Goal: Use online tool/utility: Utilize a website feature to perform a specific function

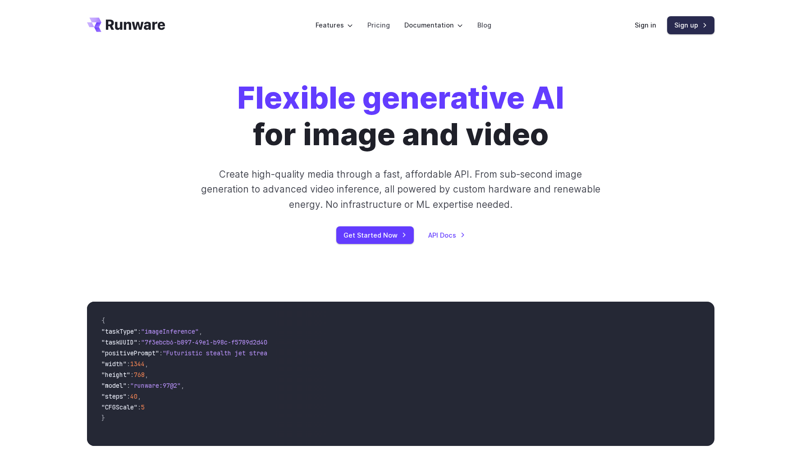
click at [692, 26] on link "Sign up" at bounding box center [690, 25] width 47 height 18
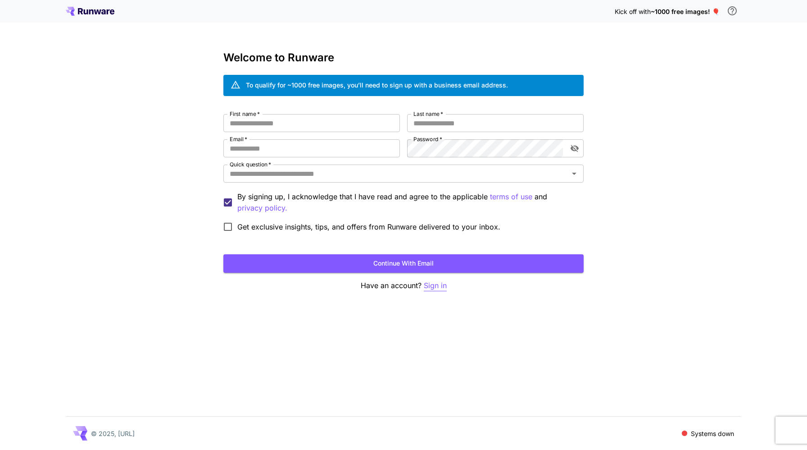
click at [437, 285] on p "Sign in" at bounding box center [435, 285] width 23 height 11
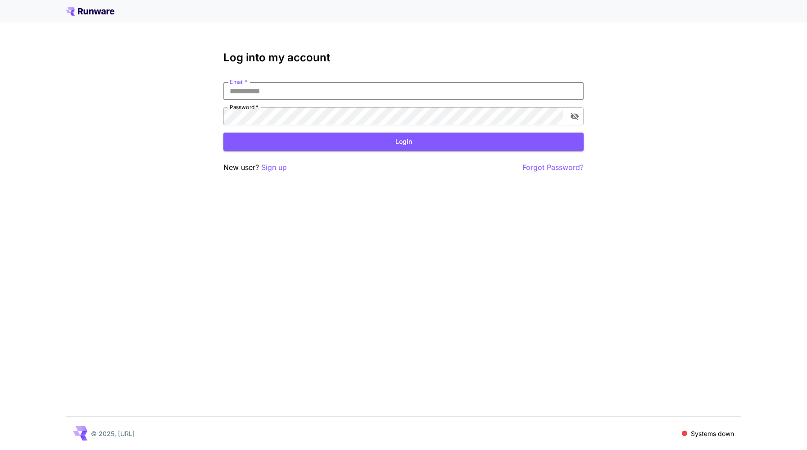
click at [308, 94] on input "Email   *" at bounding box center [403, 91] width 360 height 18
type input "**********"
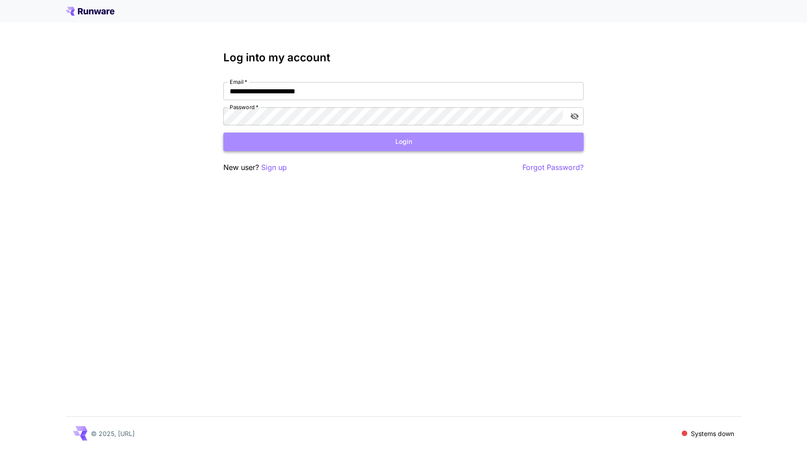
click at [314, 138] on button "Login" at bounding box center [403, 141] width 360 height 18
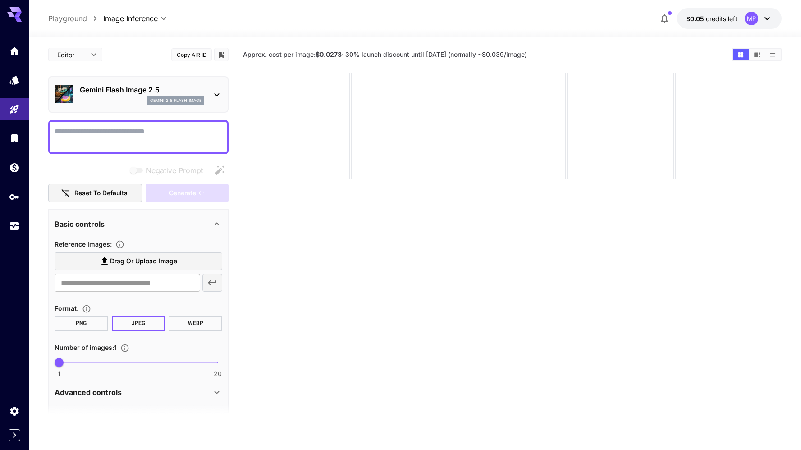
click at [186, 264] on label "Drag or upload image" at bounding box center [139, 261] width 168 height 18
click at [0, 0] on input "Drag or upload image" at bounding box center [0, 0] width 0 height 0
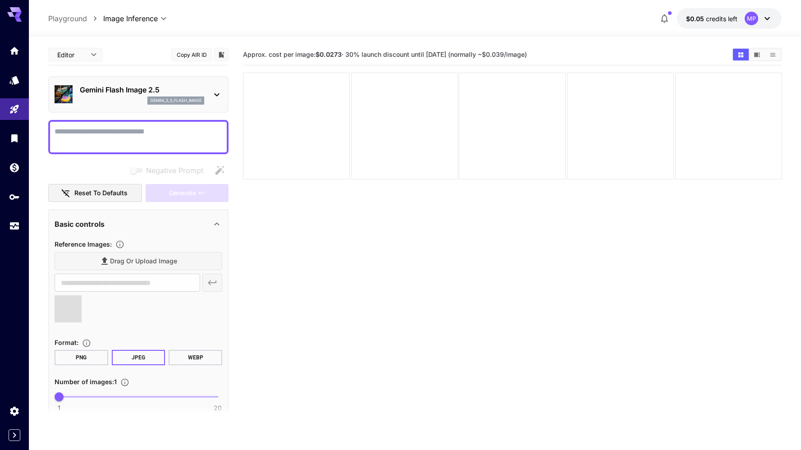
type input "**********"
click at [126, 137] on textarea "Negative Prompt" at bounding box center [139, 137] width 168 height 22
paste textarea "**********"
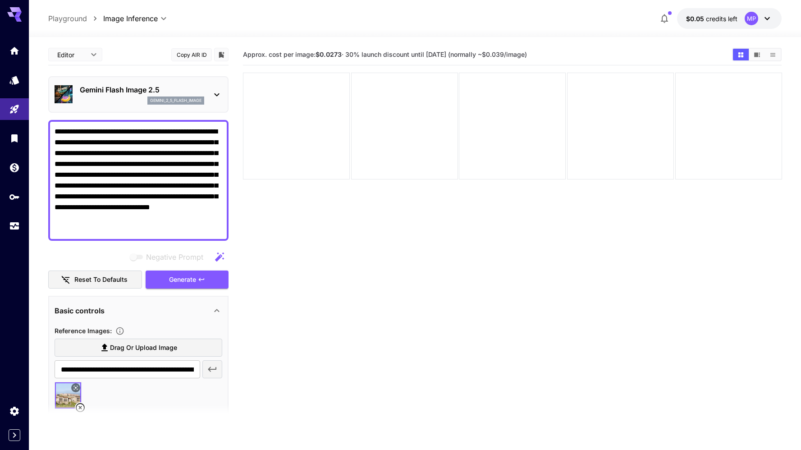
click at [59, 229] on textarea "**********" at bounding box center [139, 180] width 168 height 108
click at [155, 224] on textarea "**********" at bounding box center [139, 180] width 168 height 108
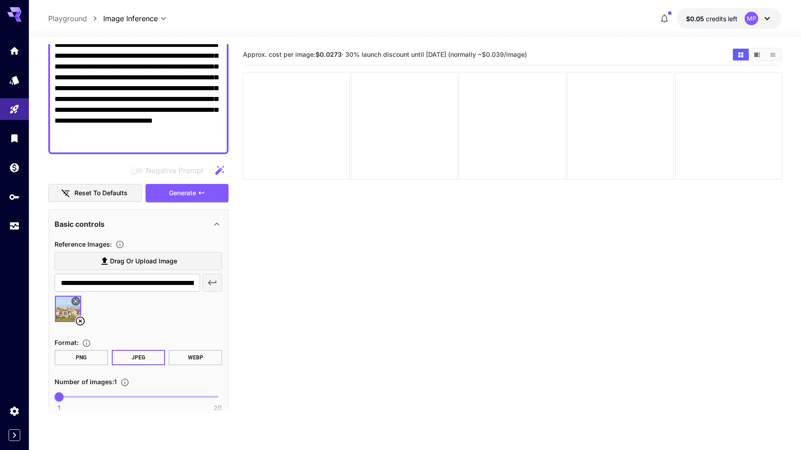
scroll to position [147, 0]
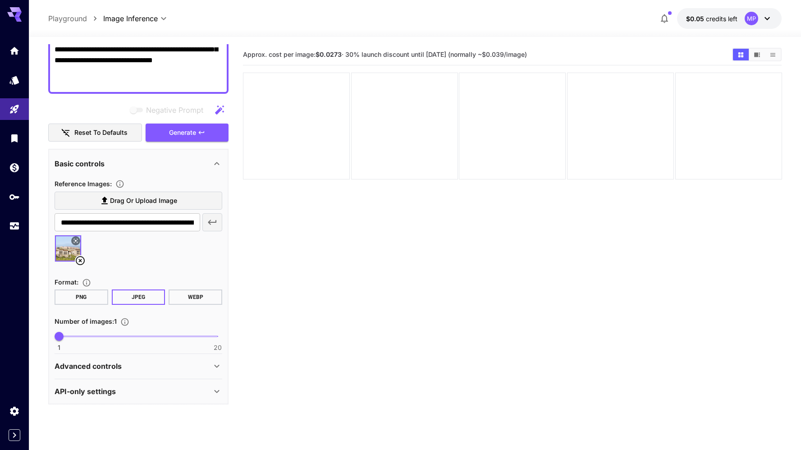
type textarea "**********"
click at [74, 364] on p "Advanced controls" at bounding box center [88, 365] width 67 height 11
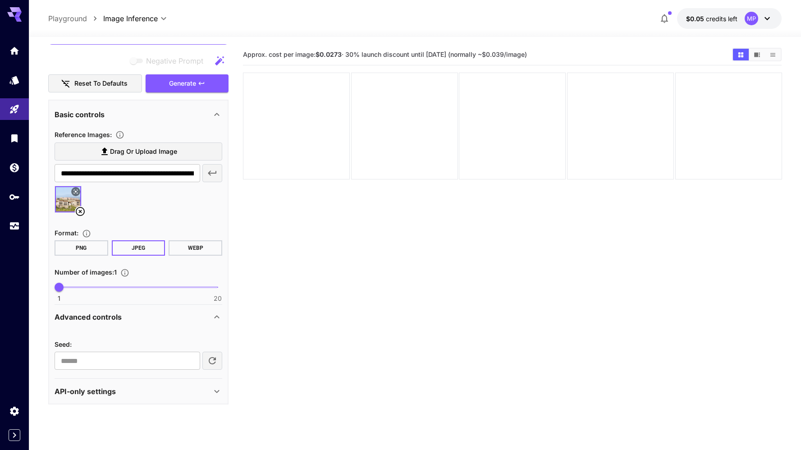
click at [76, 395] on p "API-only settings" at bounding box center [85, 391] width 61 height 11
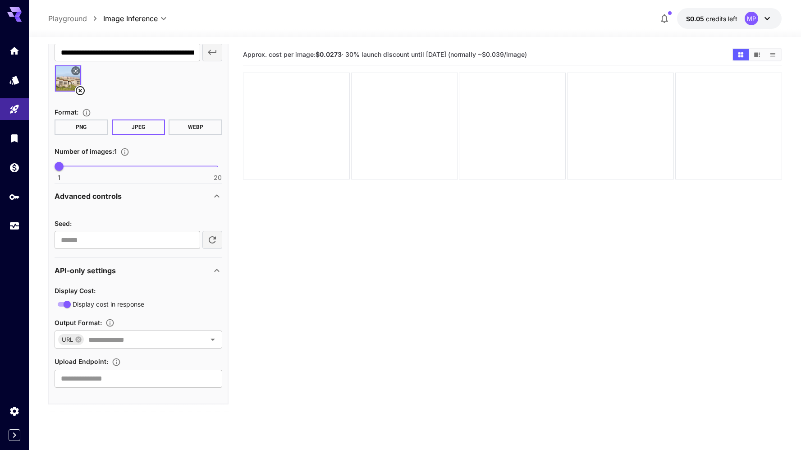
scroll to position [0, 0]
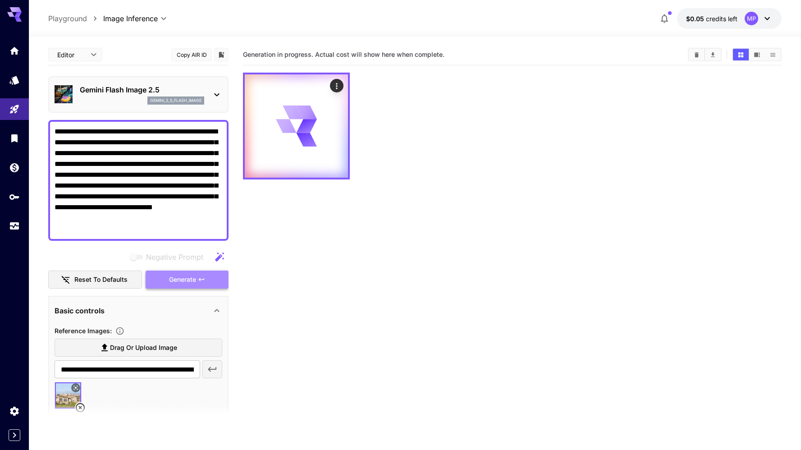
click at [199, 280] on icon "button" at bounding box center [201, 279] width 7 height 7
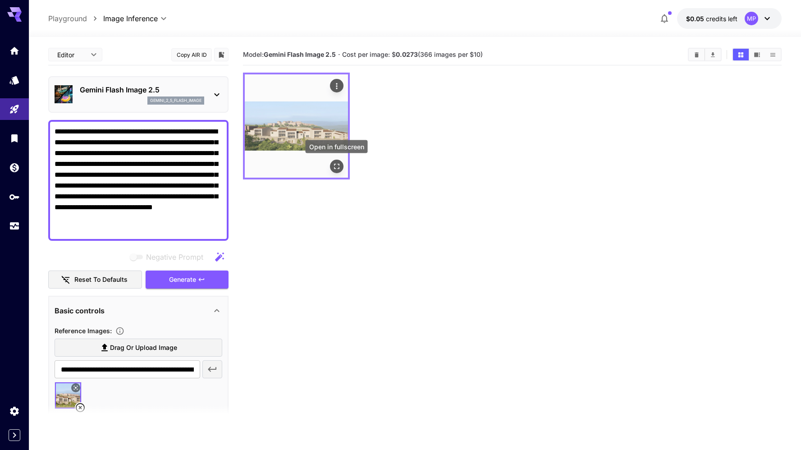
click at [336, 166] on icon "Open in fullscreen" at bounding box center [336, 166] width 9 height 9
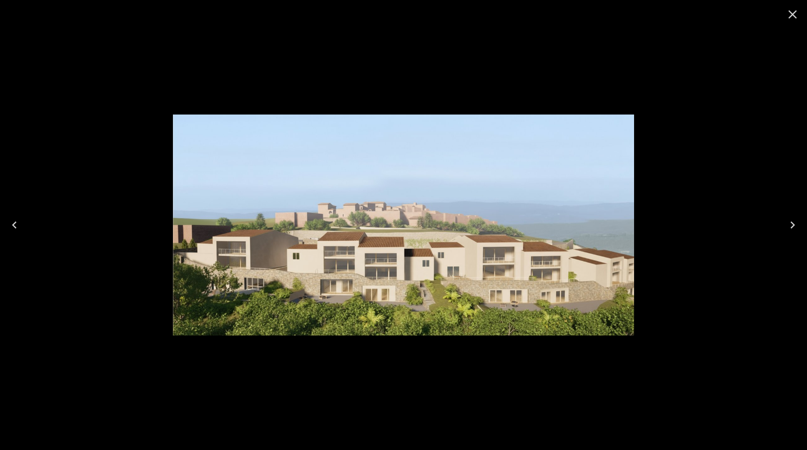
click at [693, 171] on div at bounding box center [403, 225] width 807 height 450
click at [798, 15] on icon "Close" at bounding box center [793, 14] width 14 height 14
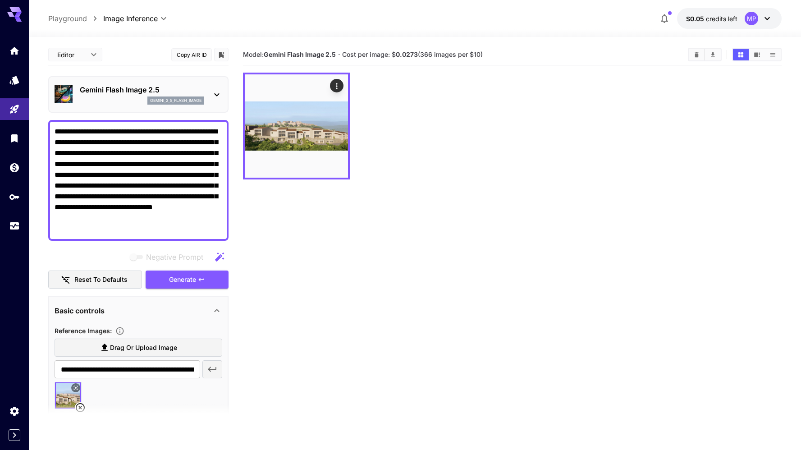
click at [401, 246] on section "Model: Gemini Flash Image 2.5 · Cost per image: $ 0.0273 (366 images per $10)" at bounding box center [512, 269] width 538 height 450
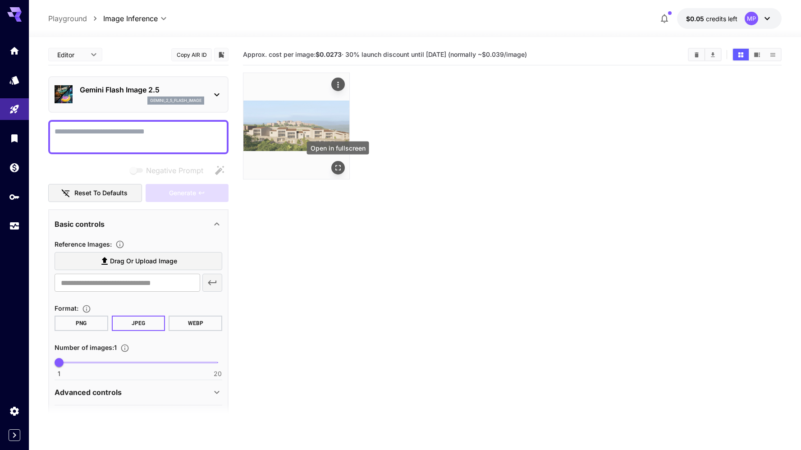
click at [336, 168] on icon "Open in fullscreen" at bounding box center [337, 167] width 9 height 9
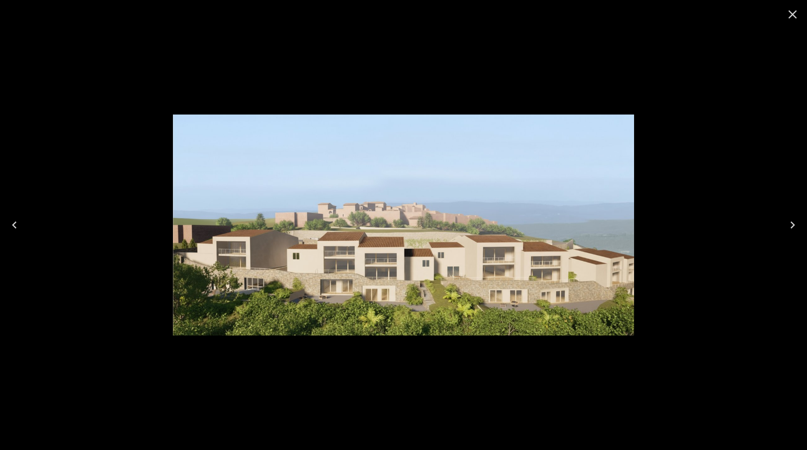
drag, startPoint x: 617, startPoint y: 252, endPoint x: 603, endPoint y: 276, distance: 27.8
click at [617, 252] on img at bounding box center [403, 224] width 461 height 221
click at [555, 322] on img at bounding box center [403, 224] width 461 height 221
click at [755, 98] on div at bounding box center [403, 225] width 807 height 450
click at [794, 16] on icon "Close" at bounding box center [793, 14] width 9 height 9
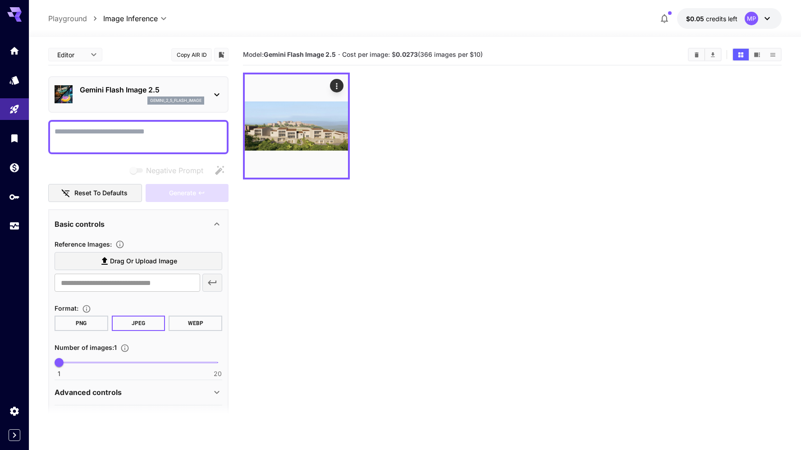
click at [205, 93] on div "Gemini Flash Image 2.5 gemini_2_5_flash_image" at bounding box center [139, 94] width 168 height 27
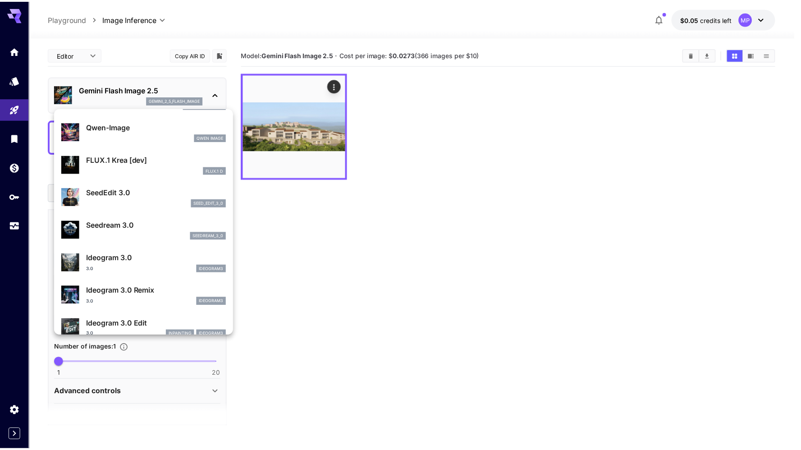
scroll to position [142, 0]
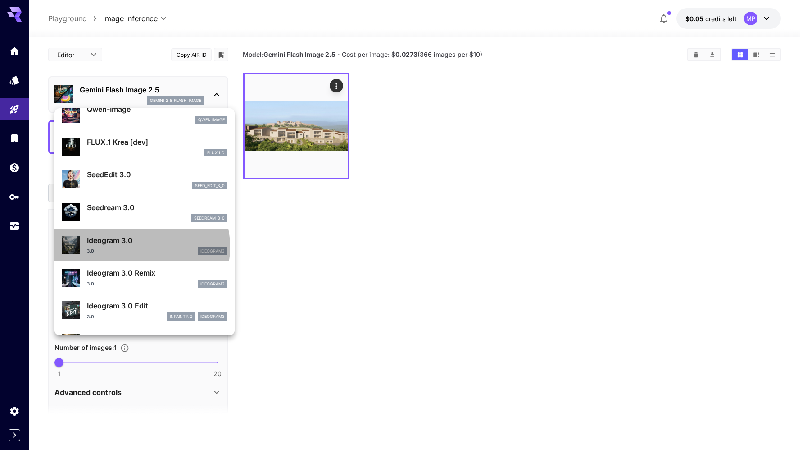
click at [133, 247] on div "3.0 ideogram3" at bounding box center [157, 251] width 141 height 8
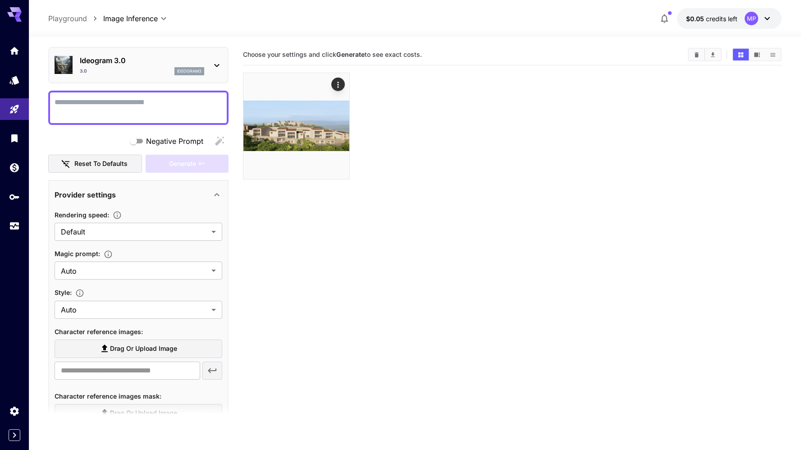
scroll to position [35, 0]
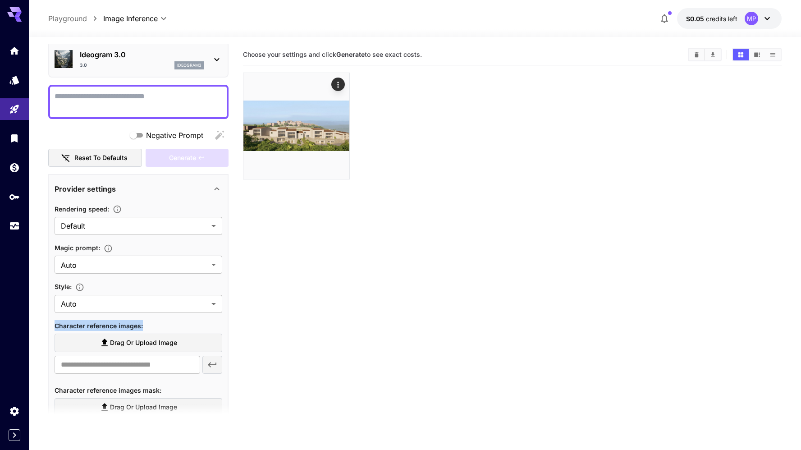
drag, startPoint x: 148, startPoint y: 324, endPoint x: 36, endPoint y: 314, distance: 112.2
click at [36, 314] on section "**********" at bounding box center [415, 279] width 772 height 484
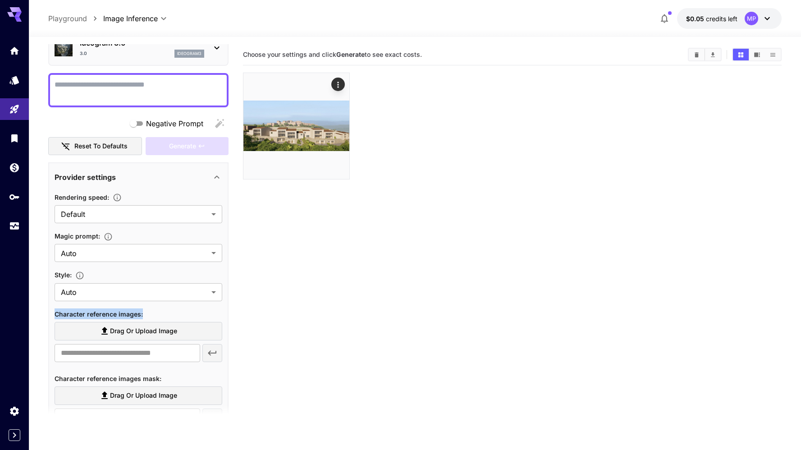
scroll to position [53, 0]
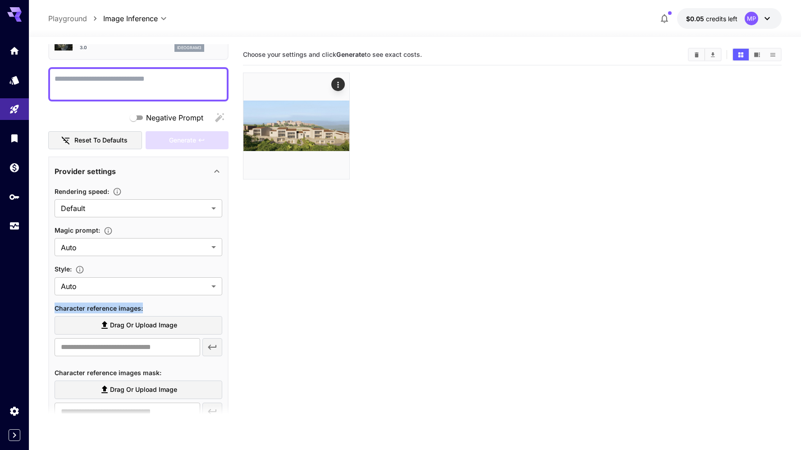
click at [118, 308] on span "Character reference images :" at bounding box center [99, 308] width 88 height 8
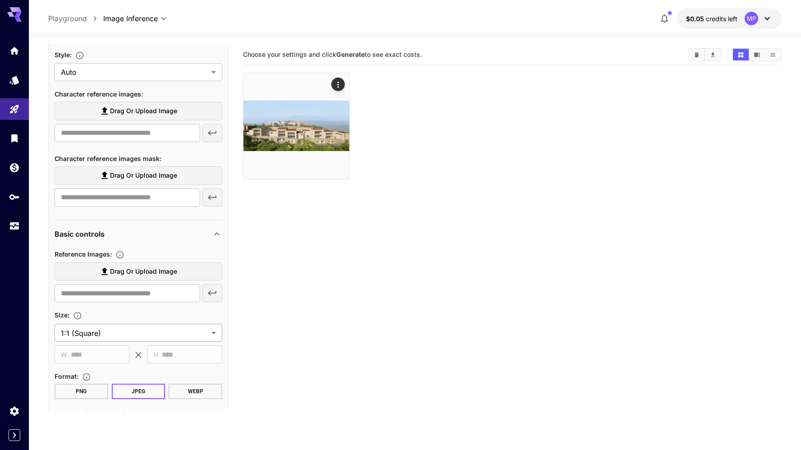
scroll to position [239, 0]
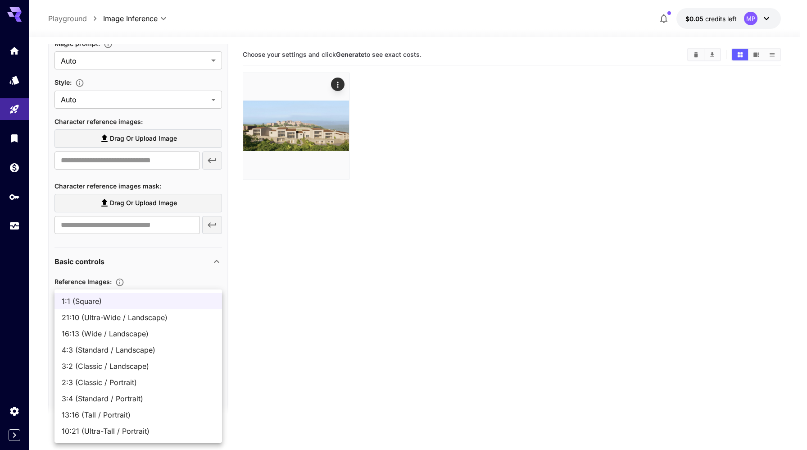
click at [122, 358] on body "**********" at bounding box center [403, 260] width 807 height 521
click at [128, 318] on span "21:10 (Ultra-Wide / Landscape)" at bounding box center [138, 317] width 153 height 11
type input "**********"
type input "****"
type input "***"
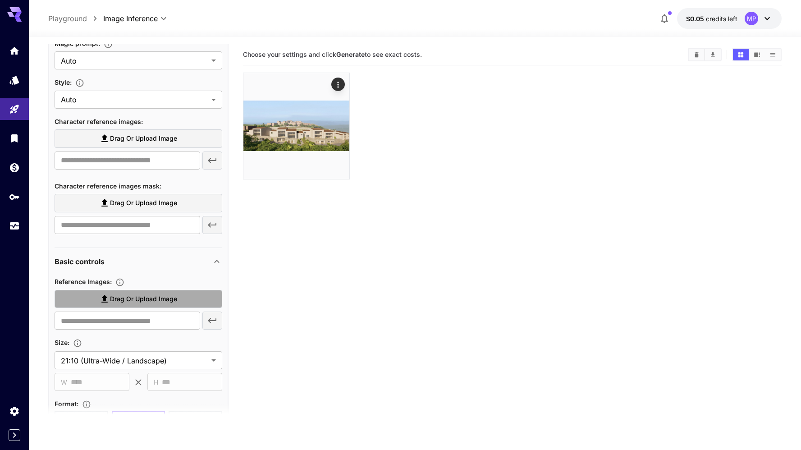
click at [126, 300] on span "Drag or upload image" at bounding box center [143, 298] width 67 height 11
click at [0, 0] on input "Drag or upload image" at bounding box center [0, 0] width 0 height 0
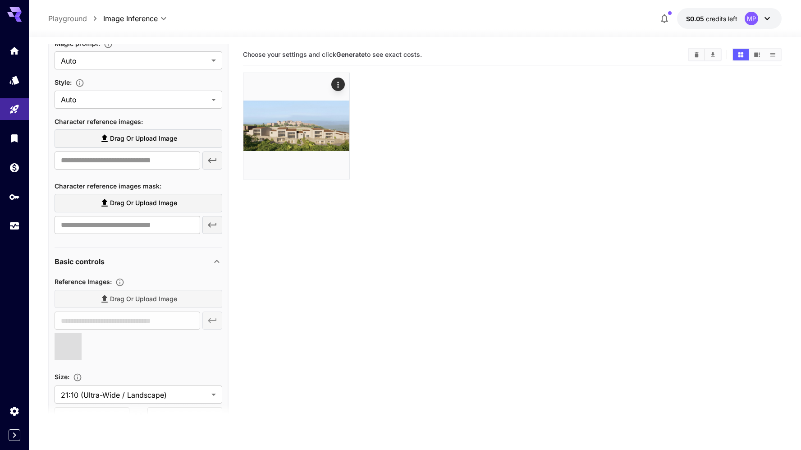
type input "**********"
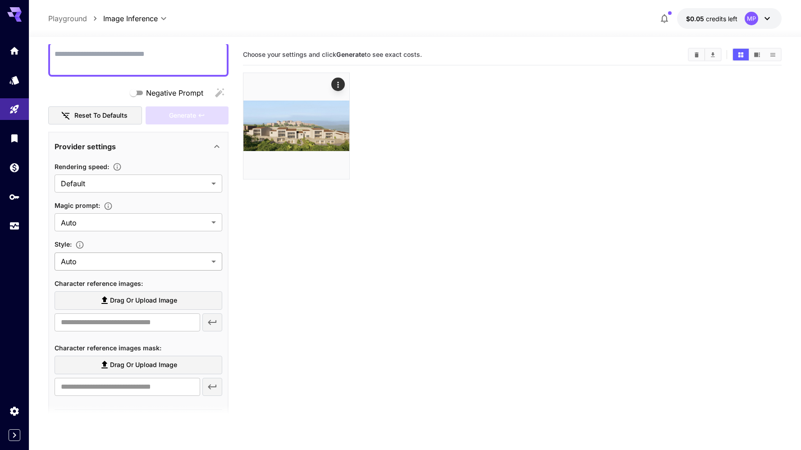
scroll to position [27, 0]
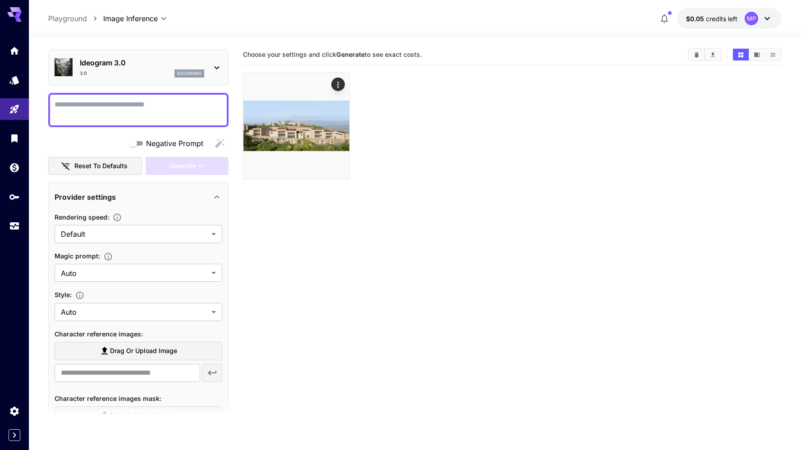
click at [117, 105] on textarea "Negative Prompt" at bounding box center [139, 110] width 168 height 22
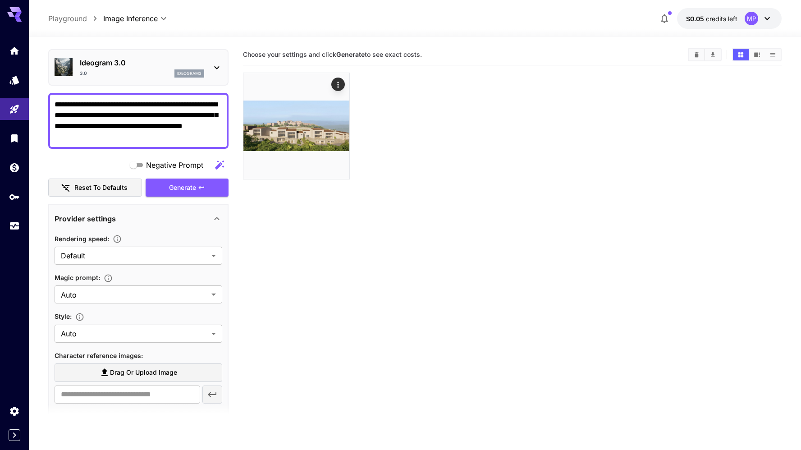
click at [55, 114] on textarea "**********" at bounding box center [139, 120] width 168 height 43
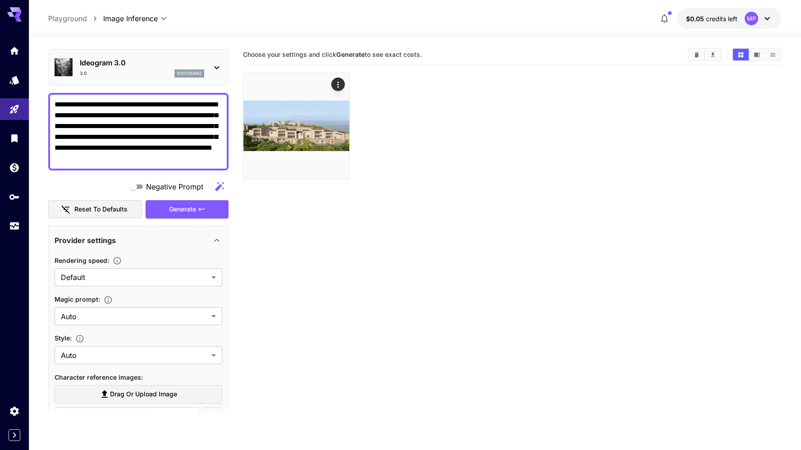
click at [193, 161] on textarea "**********" at bounding box center [139, 131] width 168 height 65
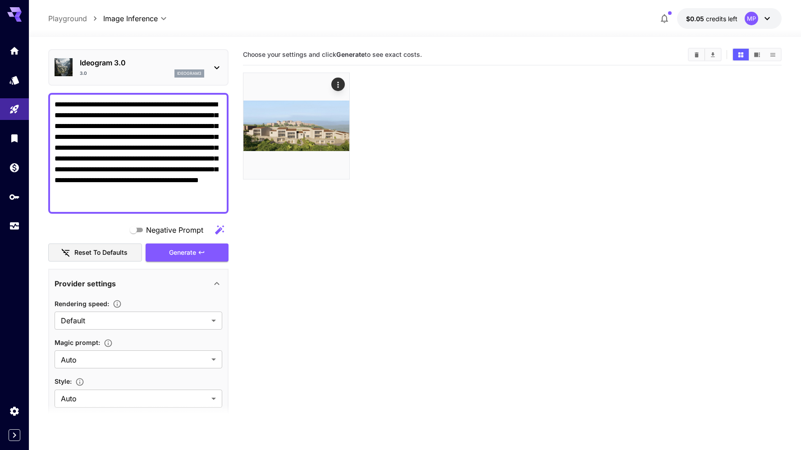
type textarea "**********"
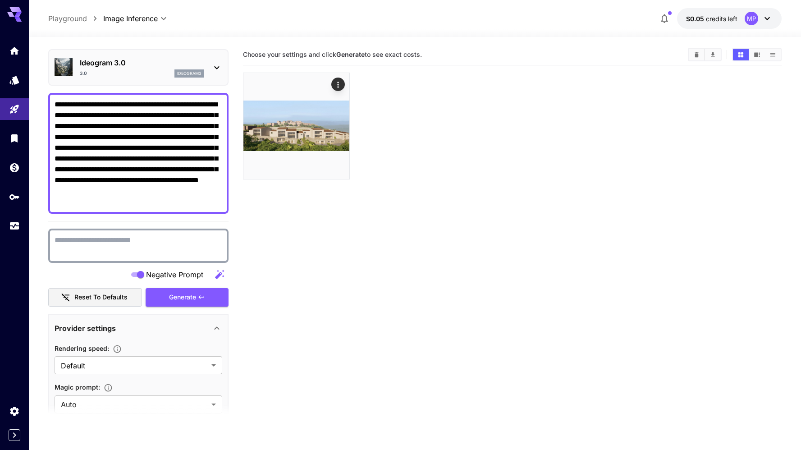
click at [82, 243] on textarea "Negative Prompt" at bounding box center [139, 246] width 168 height 22
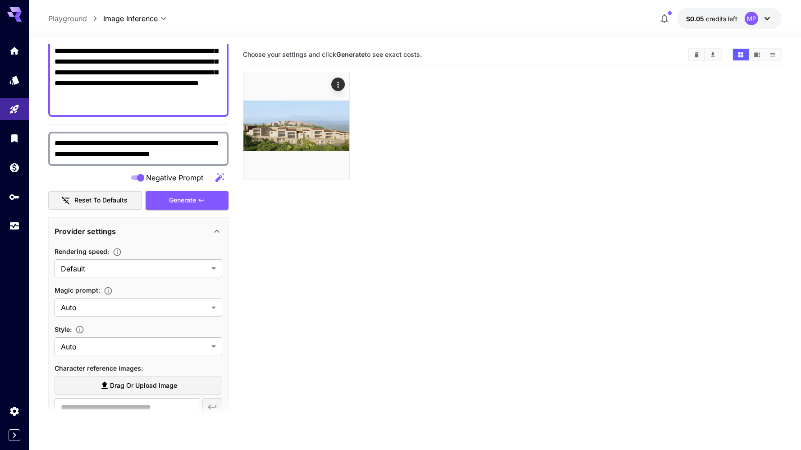
scroll to position [0, 0]
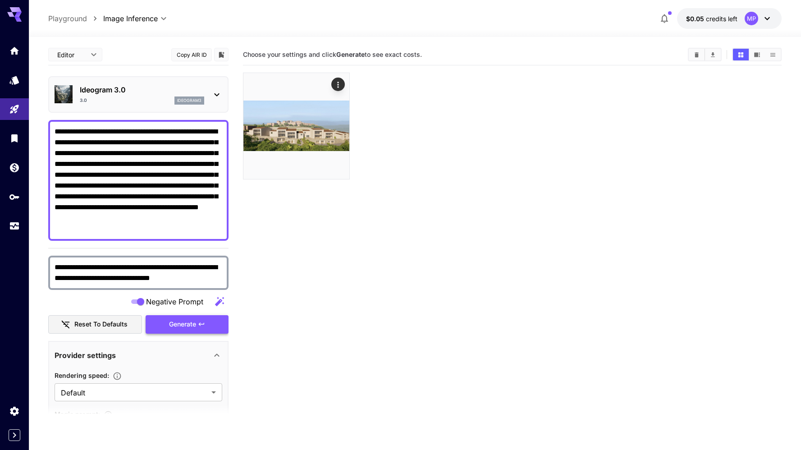
type textarea "**********"
click at [191, 318] on button "Generate" at bounding box center [187, 324] width 83 height 18
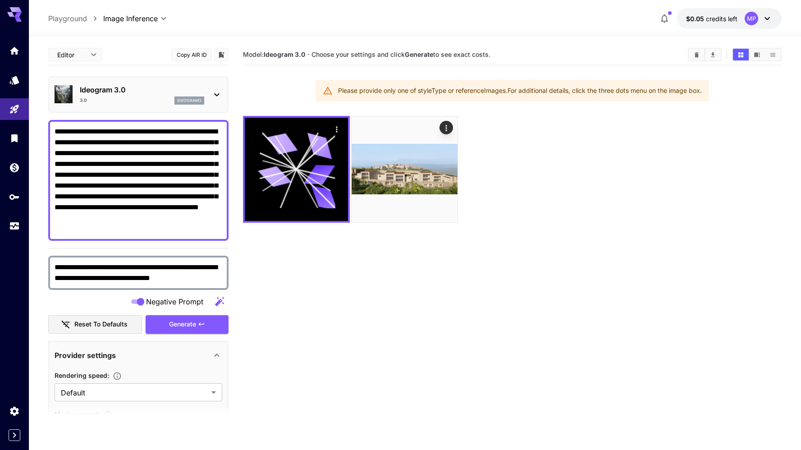
drag, startPoint x: 344, startPoint y: 91, endPoint x: 499, endPoint y: 96, distance: 155.1
click at [499, 96] on div "Please provide only one of styleType or referenceImages. For additional details…" at bounding box center [520, 90] width 364 height 16
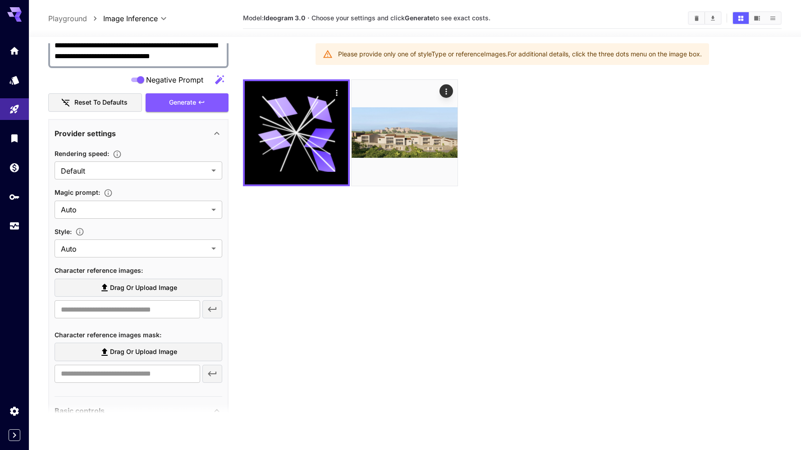
scroll to position [26, 0]
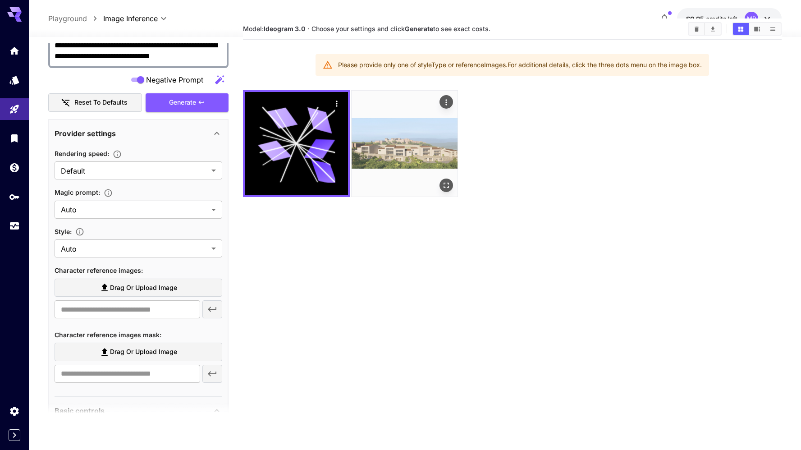
drag, startPoint x: 469, startPoint y: 194, endPoint x: 396, endPoint y: 150, distance: 84.5
click at [466, 190] on div at bounding box center [512, 143] width 538 height 107
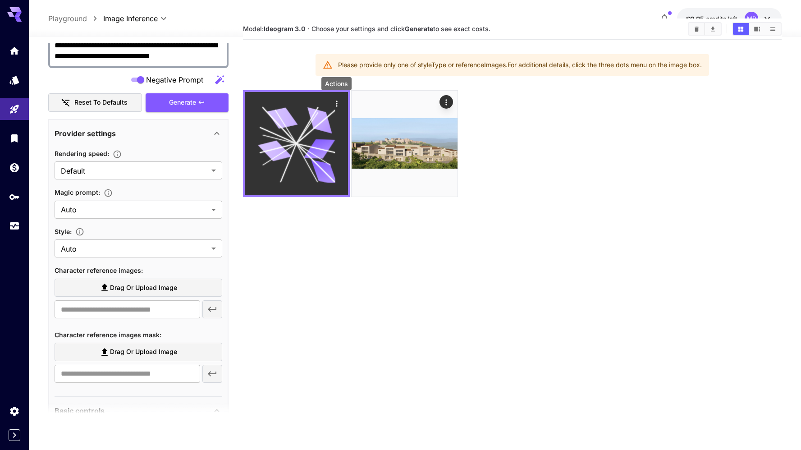
click at [337, 104] on icon "Actions" at bounding box center [336, 103] width 9 height 9
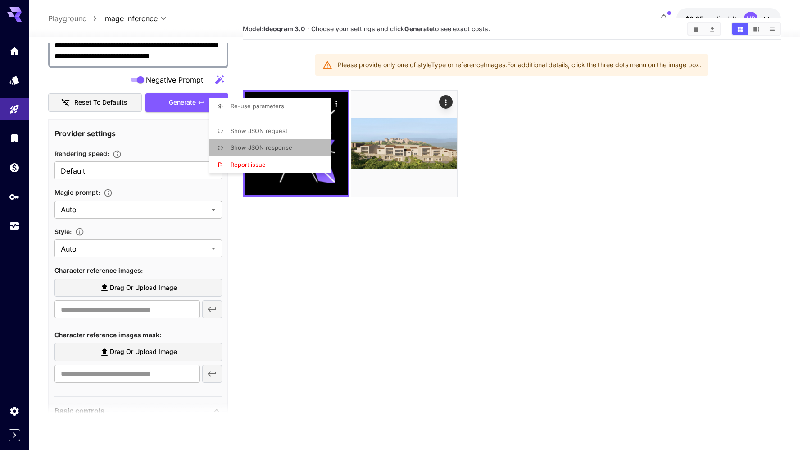
click at [287, 150] on span "Show JSON response" at bounding box center [262, 147] width 62 height 7
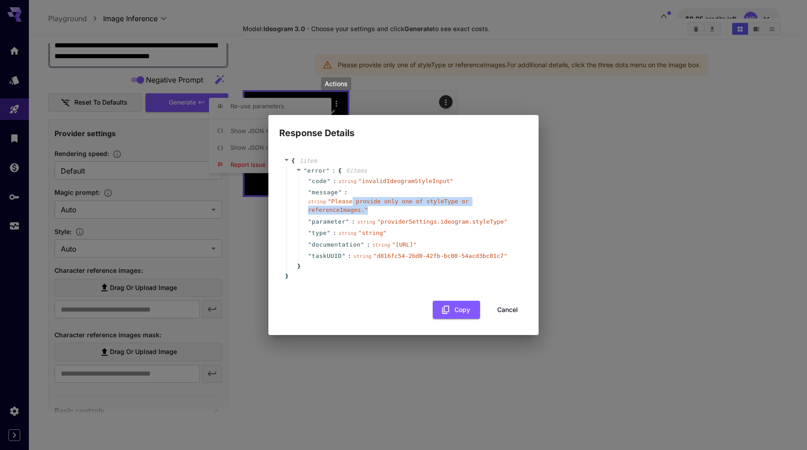
drag, startPoint x: 357, startPoint y: 189, endPoint x: 473, endPoint y: 200, distance: 115.8
click at [473, 200] on div "string " Please provide only one of styleType or referenceImages. "" at bounding box center [412, 206] width 208 height 18
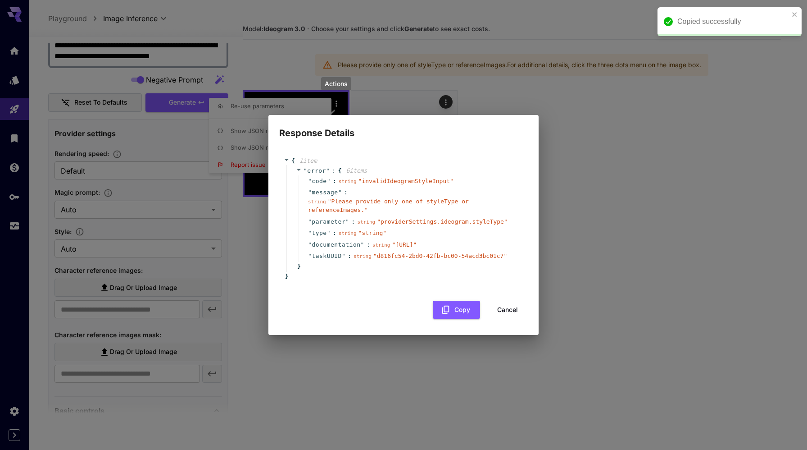
click at [589, 210] on div "Response Details { 1 item " error " : { 6 item s " code " : string " invalidIde…" at bounding box center [403, 225] width 807 height 450
click at [505, 318] on button "Cancel" at bounding box center [507, 310] width 41 height 18
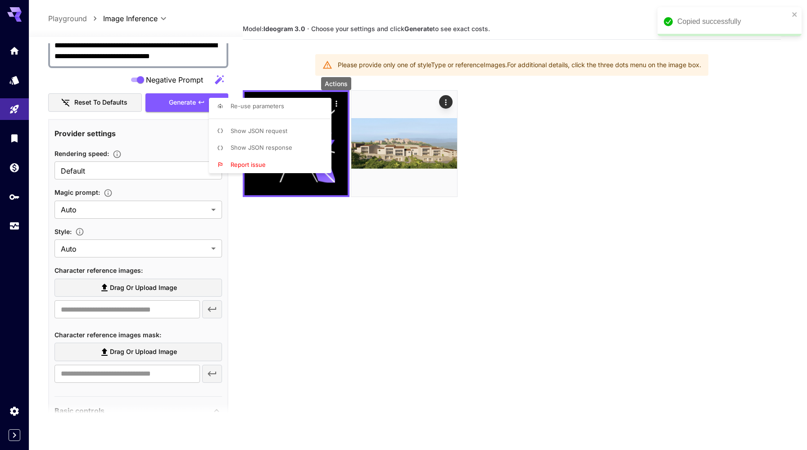
click at [148, 270] on div at bounding box center [403, 225] width 807 height 450
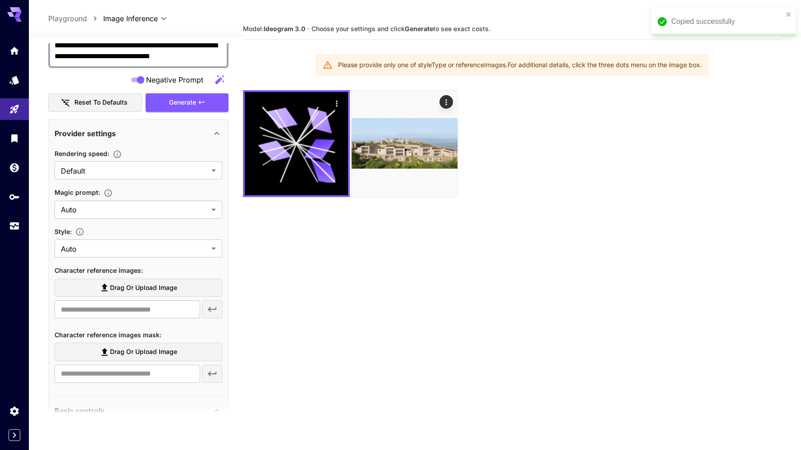
click at [351, 255] on section "Model: Ideogram 3.0 · Choose your settings and click Generate to see exact cost…" at bounding box center [512, 243] width 538 height 450
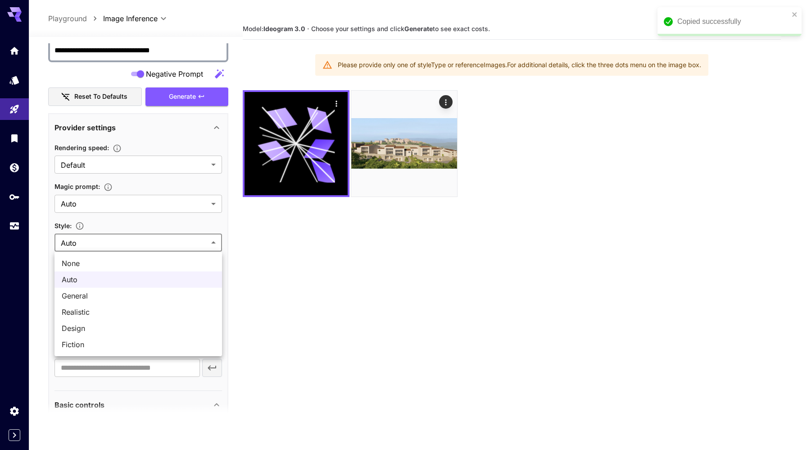
click at [105, 242] on body "**********" at bounding box center [403, 234] width 807 height 521
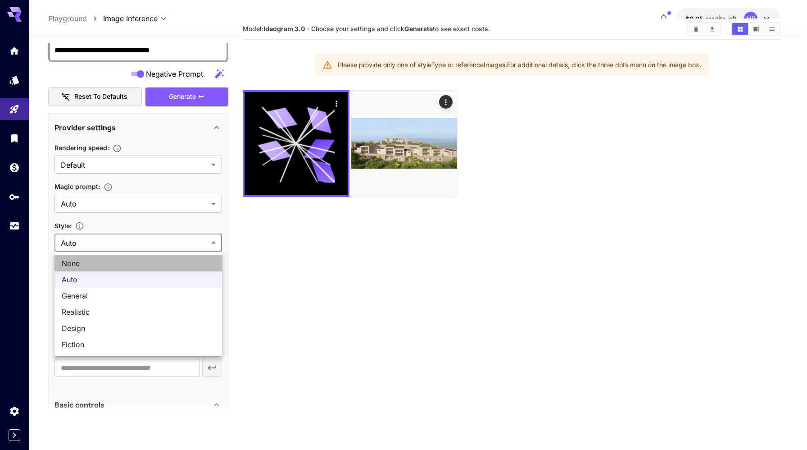
click at [100, 264] on span "None" at bounding box center [138, 263] width 153 height 11
type input "*******"
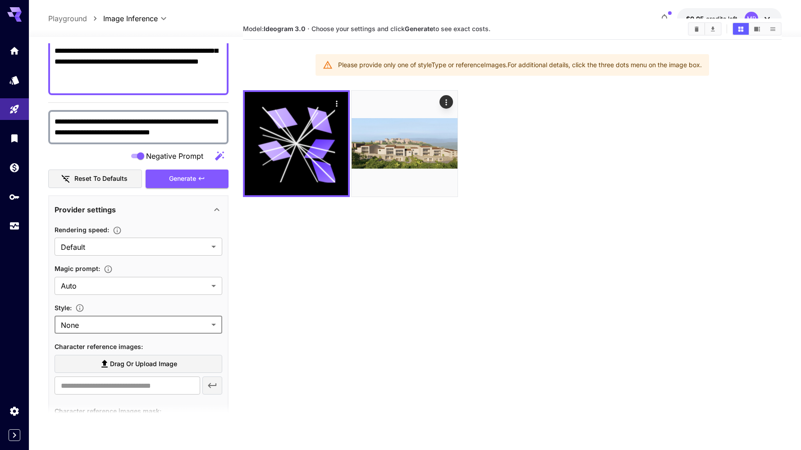
scroll to position [95, 0]
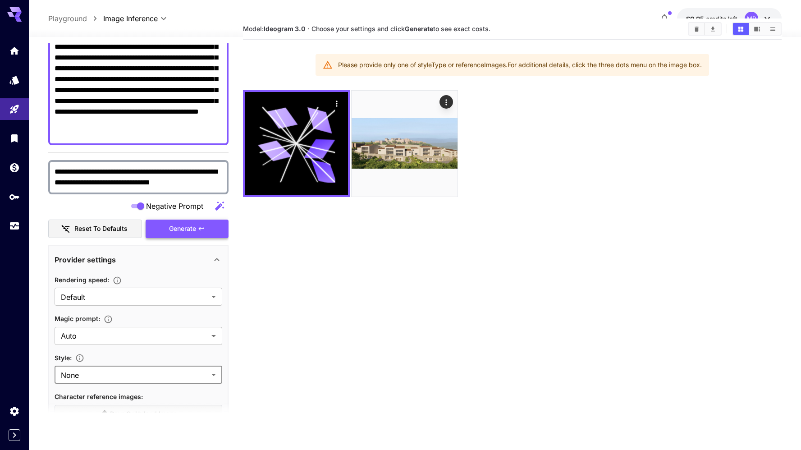
click at [218, 235] on button "Generate" at bounding box center [187, 228] width 83 height 18
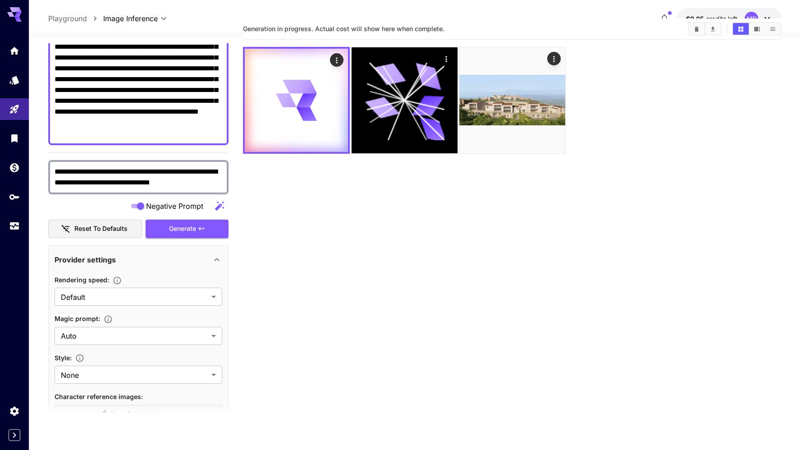
scroll to position [0, 0]
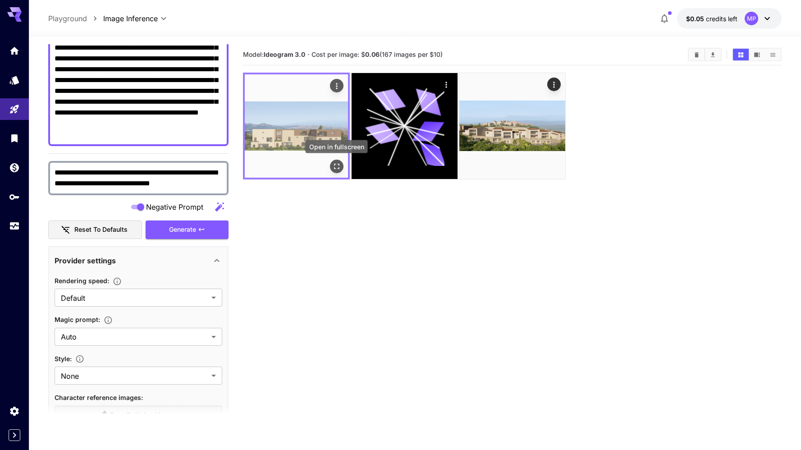
click at [333, 168] on icon "Open in fullscreen" at bounding box center [336, 166] width 9 height 9
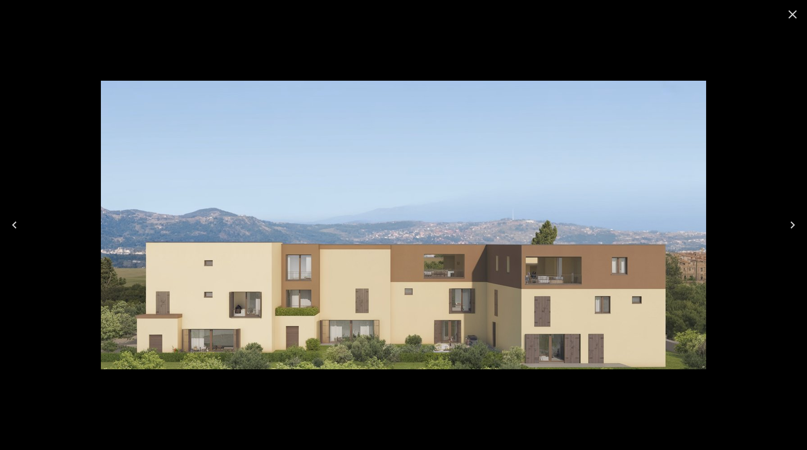
click at [793, 13] on icon "Close" at bounding box center [793, 14] width 14 height 14
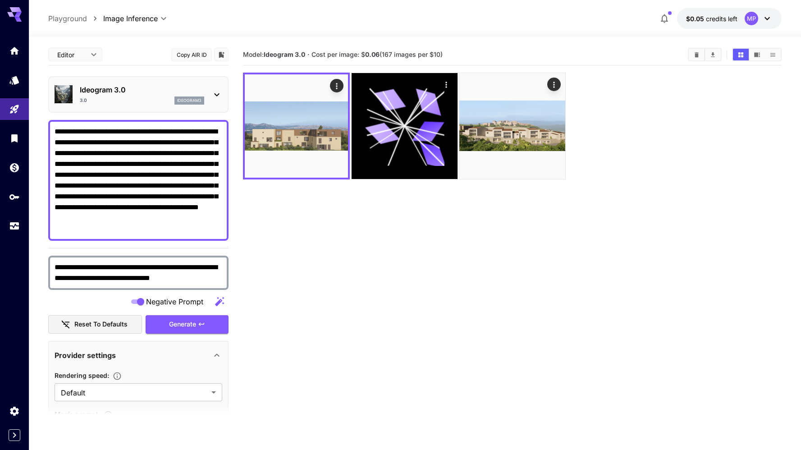
click at [155, 90] on p "Ideogram 3.0" at bounding box center [142, 89] width 124 height 11
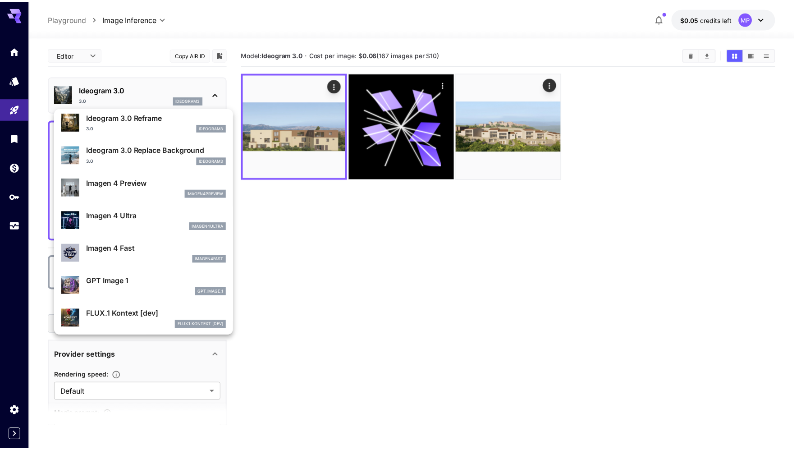
scroll to position [364, 0]
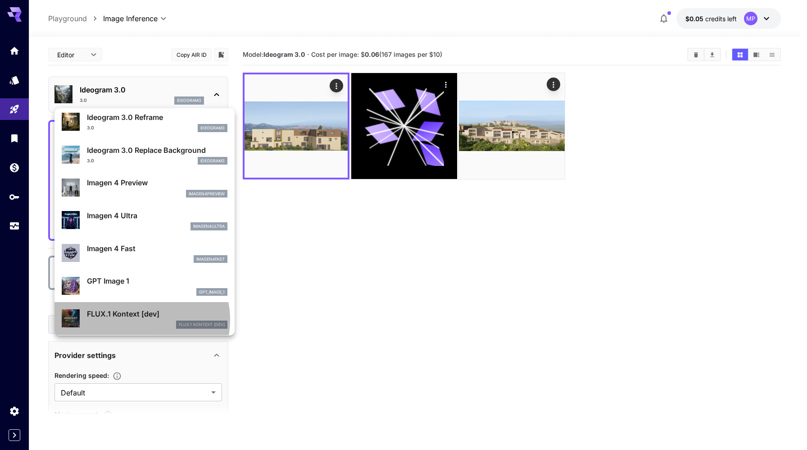
click at [137, 319] on div "FLUX.1 Kontext [dev] FLUX.1 Kontext [dev]" at bounding box center [157, 318] width 141 height 20
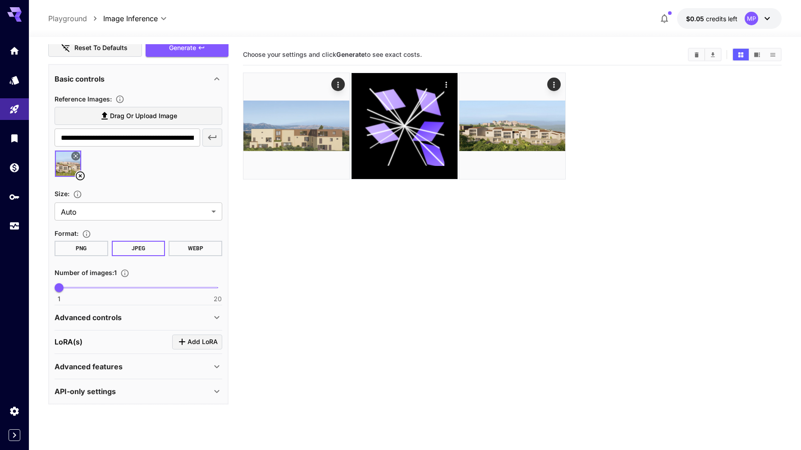
scroll to position [220, 0]
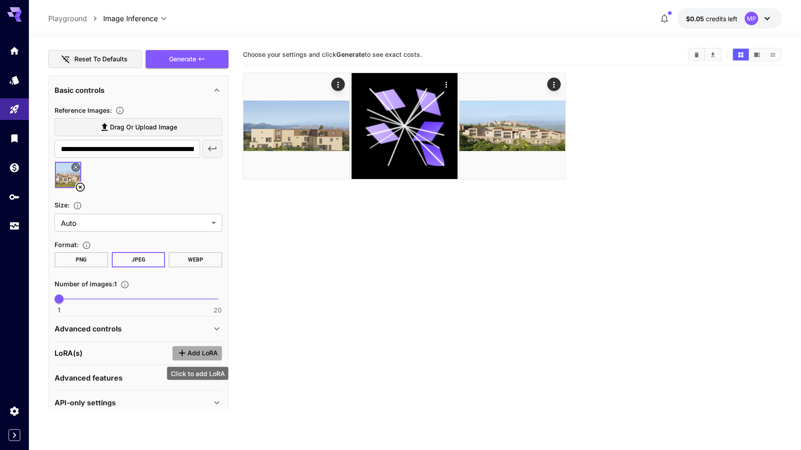
click at [205, 354] on span "Add LoRA" at bounding box center [202, 352] width 30 height 11
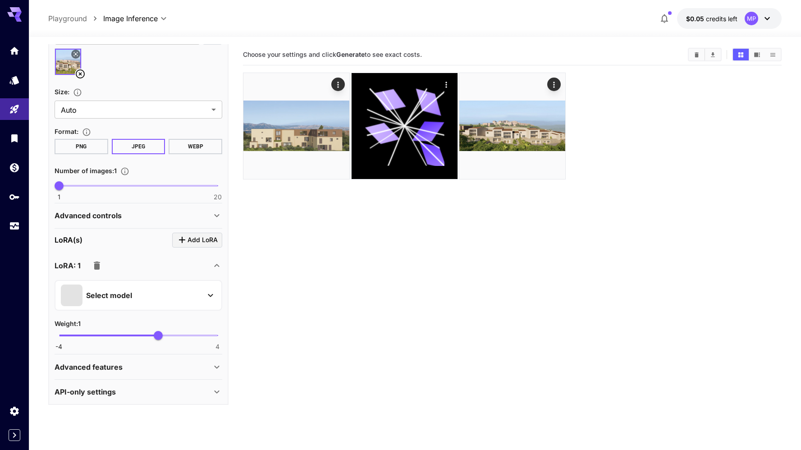
click at [132, 287] on div "Select model" at bounding box center [131, 295] width 141 height 22
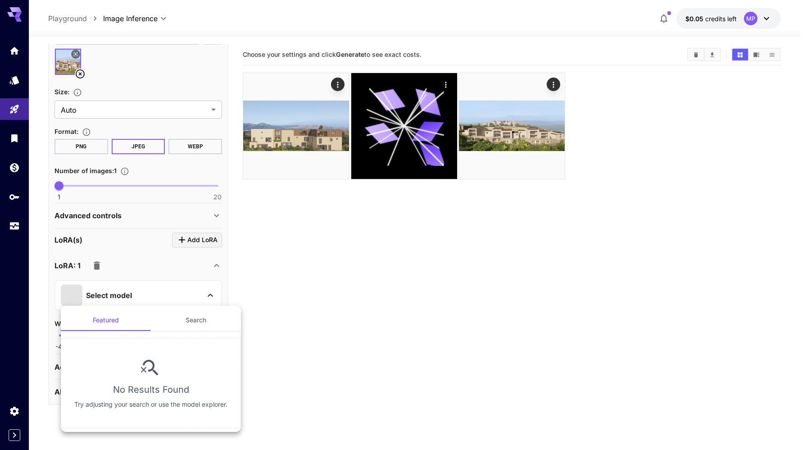
drag, startPoint x: 205, startPoint y: 320, endPoint x: 185, endPoint y: 319, distance: 20.3
click at [205, 320] on button "Search" at bounding box center [196, 320] width 90 height 22
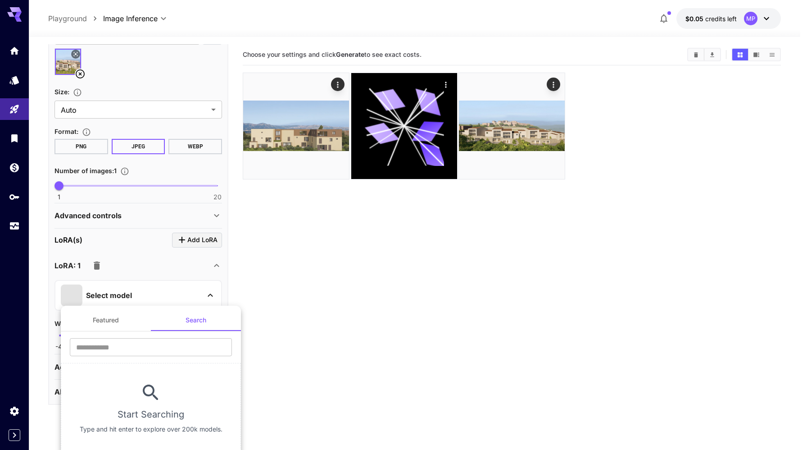
click at [126, 312] on button "Featured" at bounding box center [106, 320] width 90 height 22
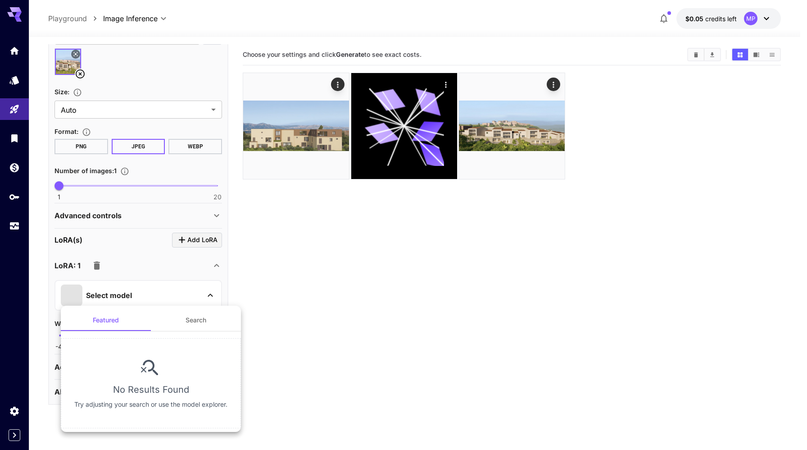
click at [217, 284] on div at bounding box center [403, 225] width 807 height 450
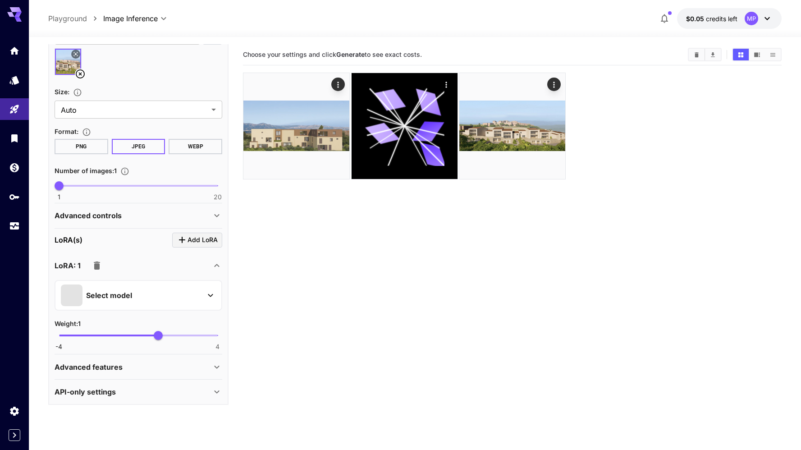
click at [100, 263] on icon "button" at bounding box center [96, 265] width 11 height 11
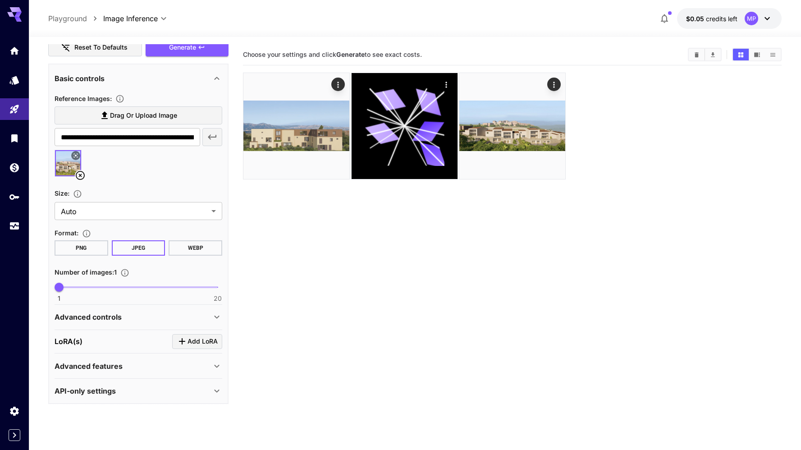
scroll to position [232, 0]
click at [98, 371] on p "Advanced features" at bounding box center [89, 366] width 68 height 11
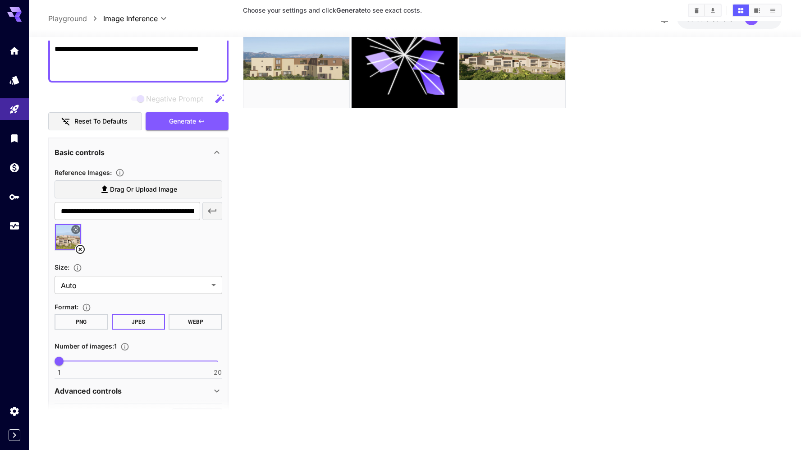
scroll to position [55, 0]
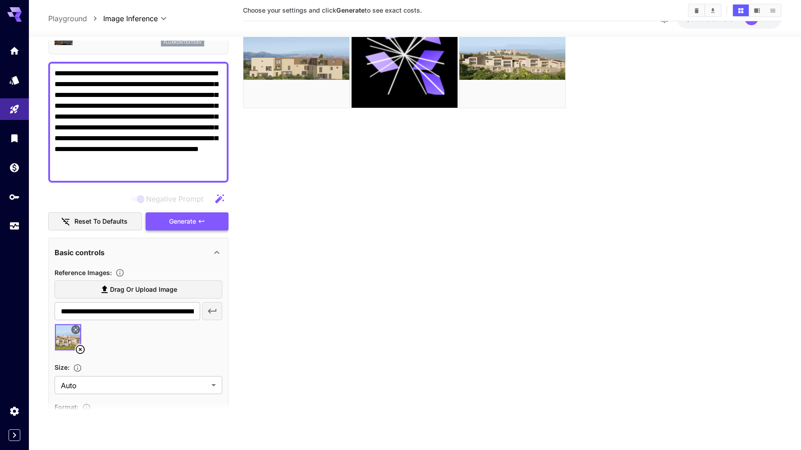
click at [172, 218] on span "Generate" at bounding box center [182, 220] width 27 height 11
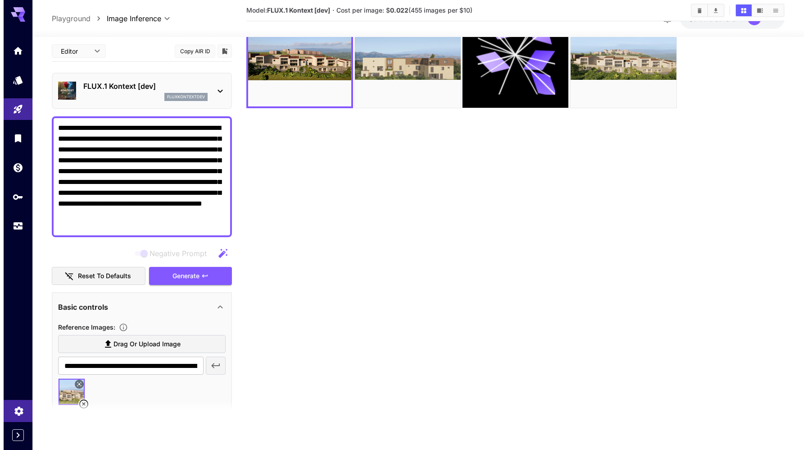
scroll to position [0, 0]
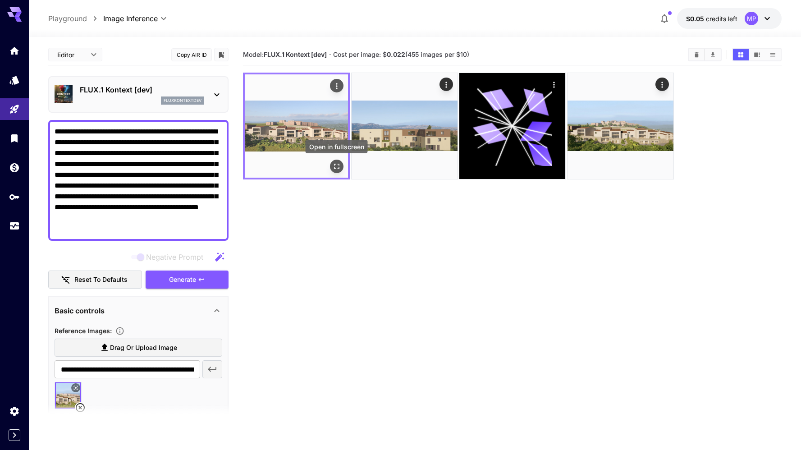
click at [337, 166] on icon "Open in fullscreen" at bounding box center [336, 166] width 9 height 9
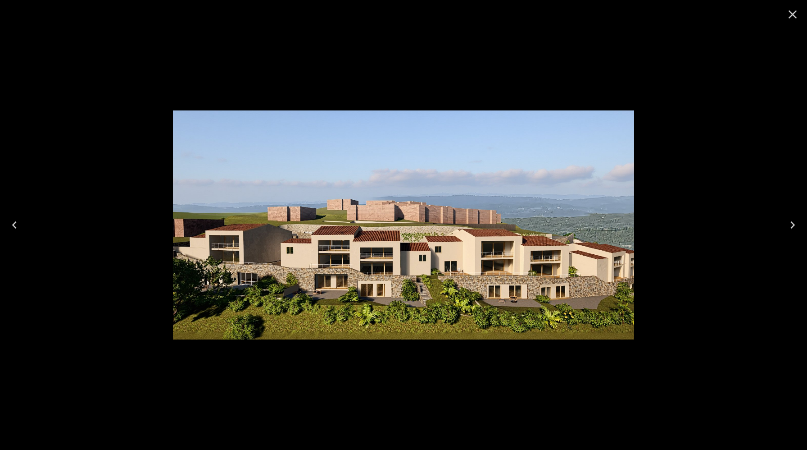
click at [387, 260] on img at bounding box center [403, 224] width 461 height 228
click at [788, 223] on icon "Next" at bounding box center [793, 225] width 14 height 14
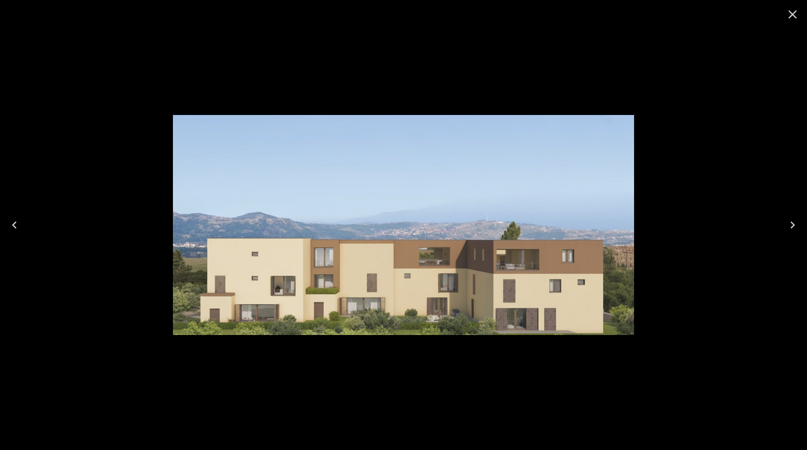
click at [788, 223] on icon "Next" at bounding box center [793, 225] width 14 height 14
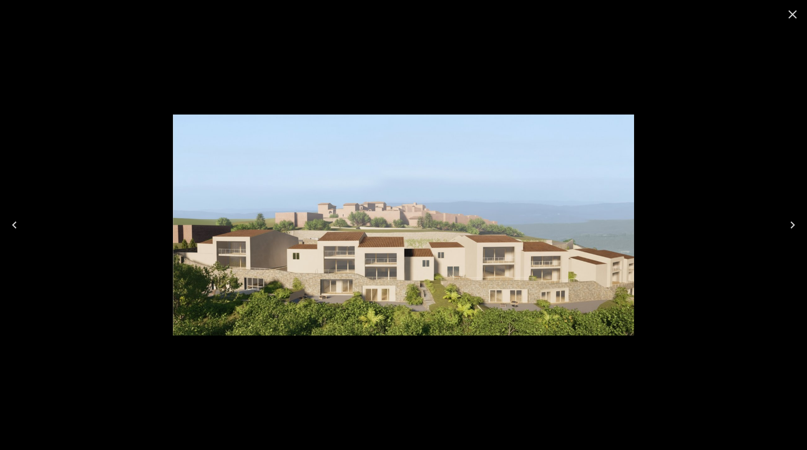
click at [15, 227] on icon "Previous" at bounding box center [14, 224] width 5 height 7
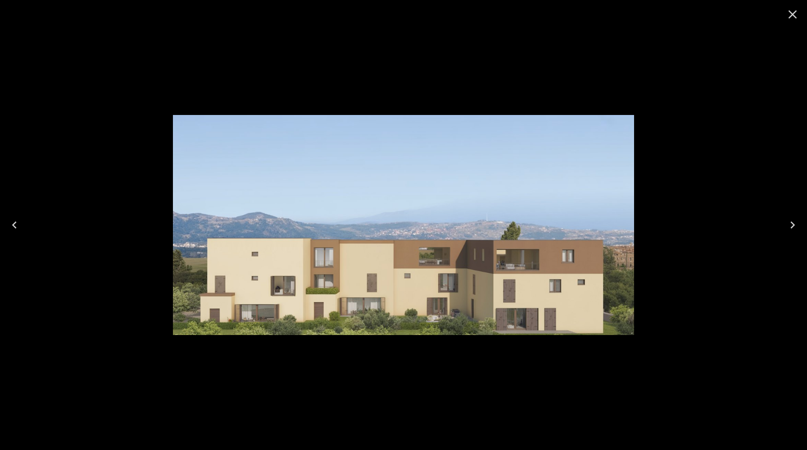
click at [15, 227] on icon "Previous" at bounding box center [14, 224] width 5 height 7
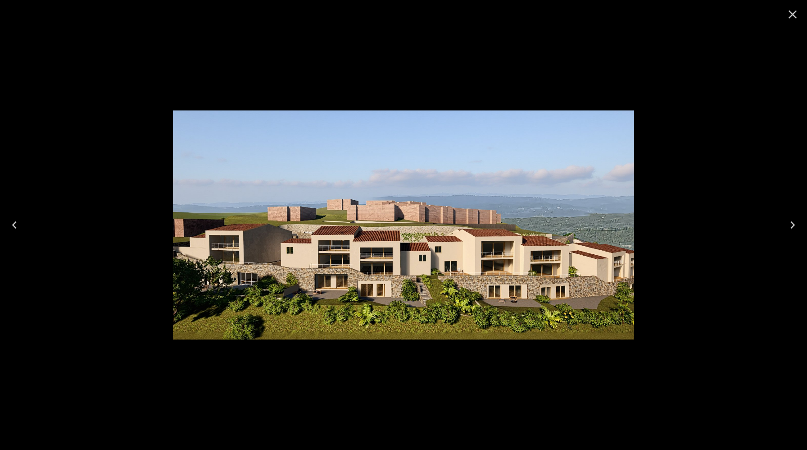
click at [15, 227] on icon "Previous" at bounding box center [14, 224] width 5 height 7
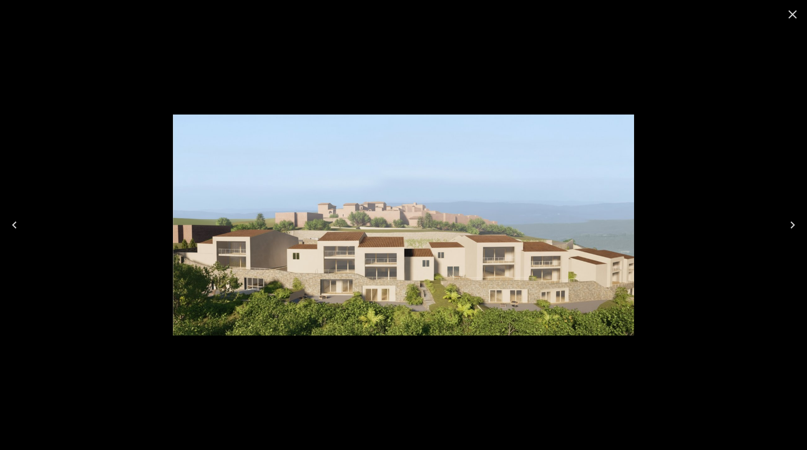
click at [15, 227] on icon "Previous" at bounding box center [14, 224] width 5 height 7
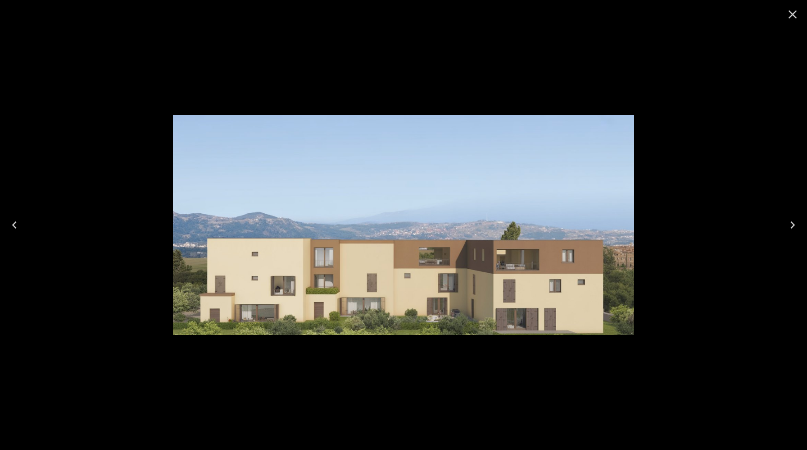
click at [15, 227] on icon "Previous" at bounding box center [14, 224] width 5 height 7
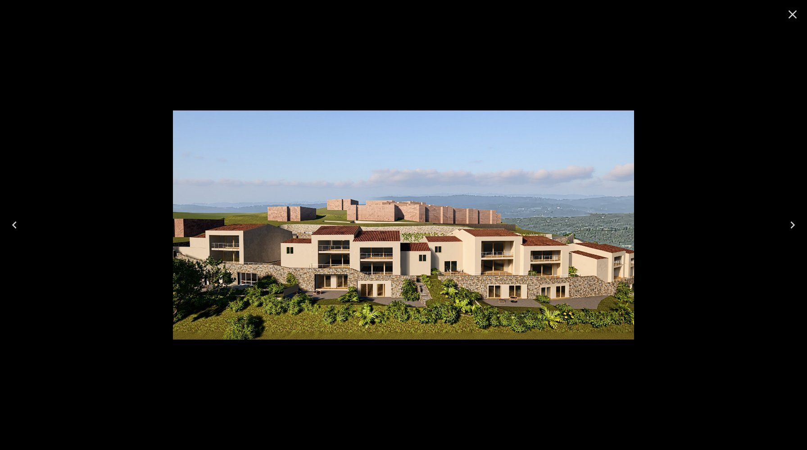
click at [660, 218] on div at bounding box center [403, 225] width 807 height 450
click at [793, 15] on icon "Close" at bounding box center [793, 14] width 14 height 14
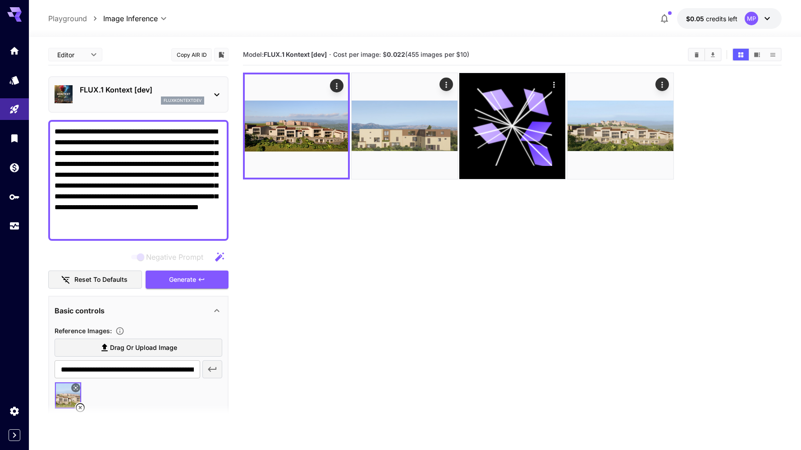
click at [141, 87] on p "FLUX.1 Kontext [dev]" at bounding box center [142, 89] width 124 height 11
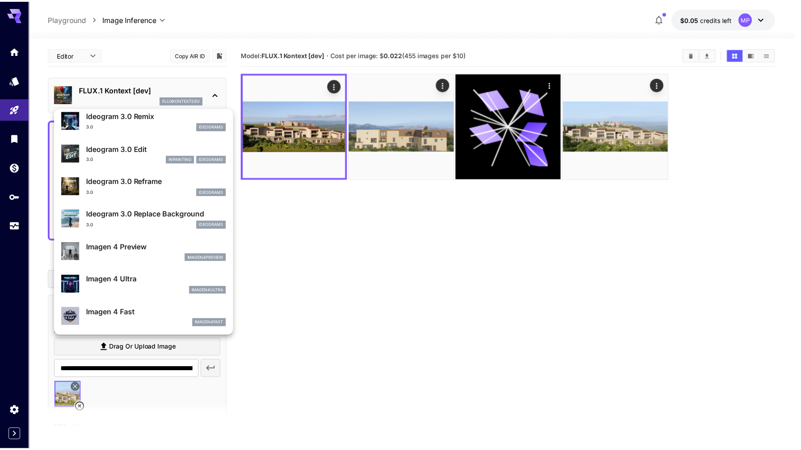
scroll to position [319, 0]
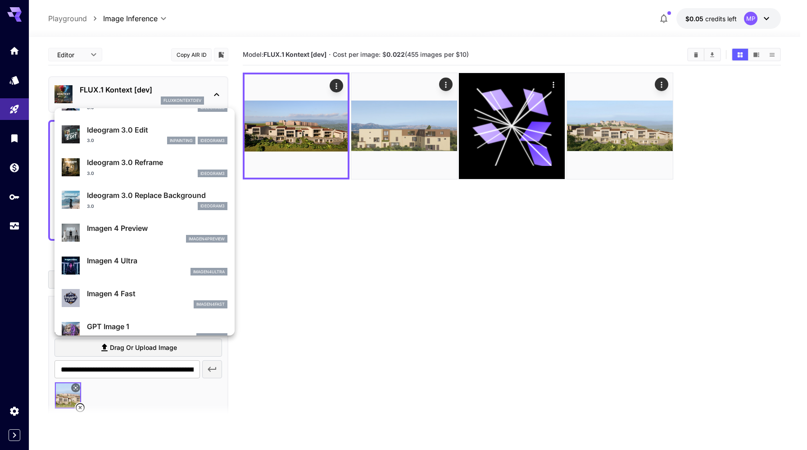
click at [146, 263] on p "Imagen 4 Ultra" at bounding box center [157, 260] width 141 height 11
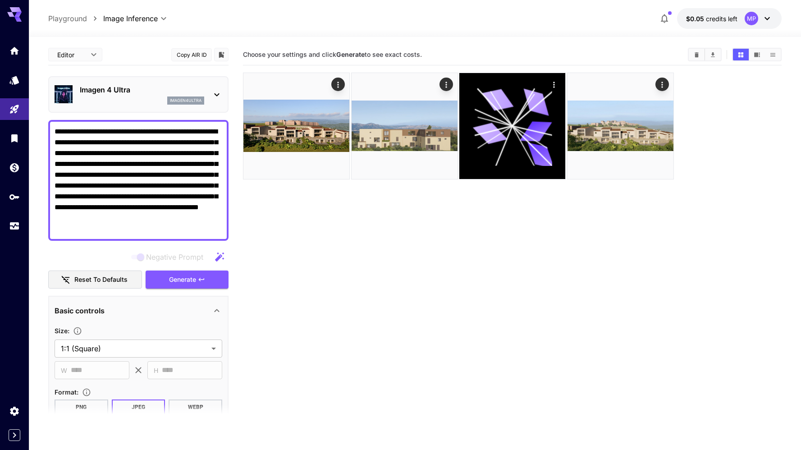
click at [107, 100] on div "imagen4ultra" at bounding box center [142, 100] width 124 height 8
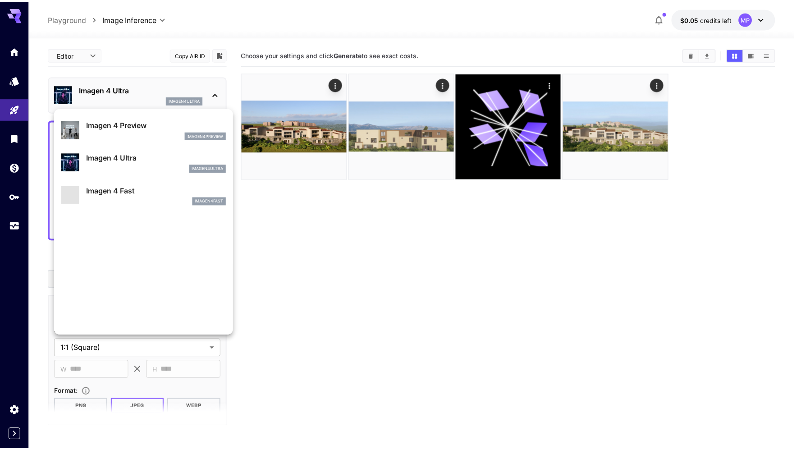
scroll to position [473, 0]
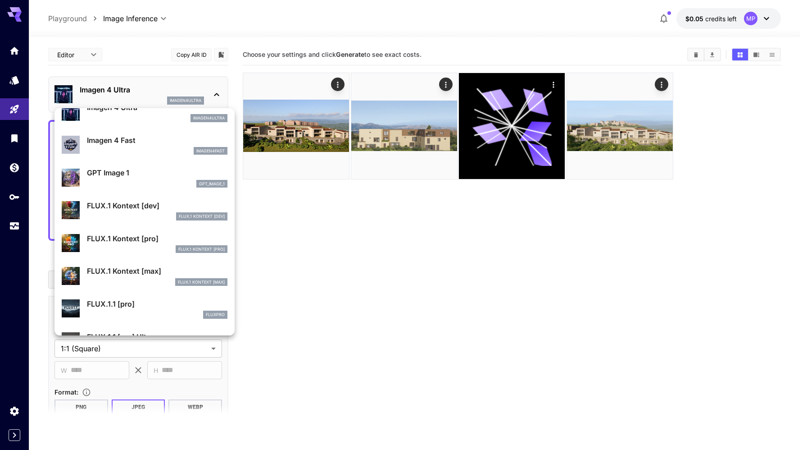
click at [128, 274] on p "FLUX.1 Kontext [max]" at bounding box center [157, 270] width 141 height 11
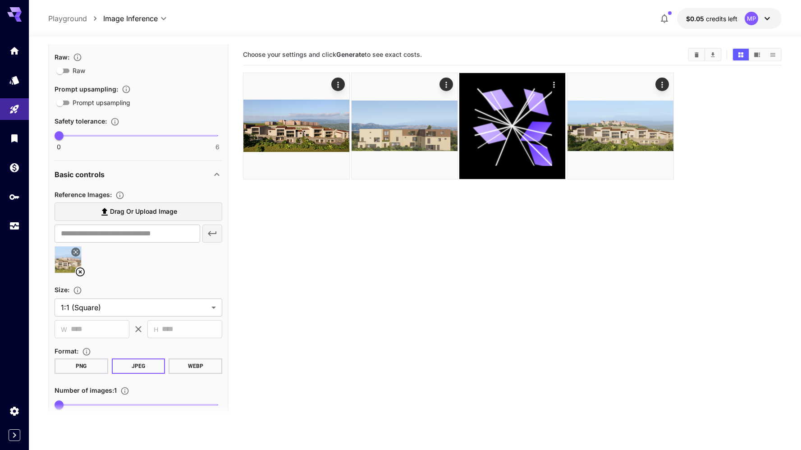
scroll to position [342, 0]
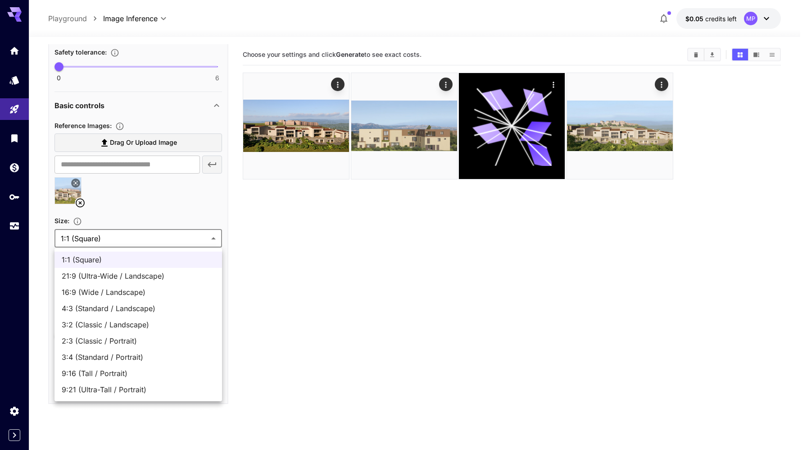
click at [133, 241] on body "**********" at bounding box center [403, 260] width 807 height 521
click at [125, 290] on span "16:9 (Wide / Landscape)" at bounding box center [138, 292] width 153 height 11
type input "**********"
type input "****"
type input "***"
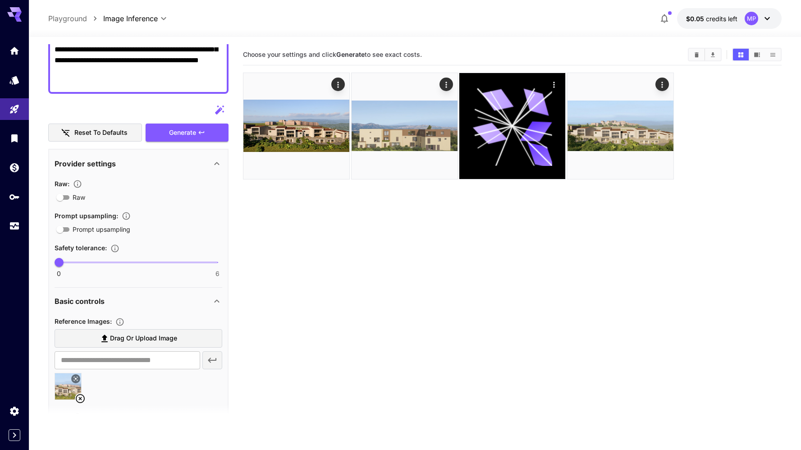
scroll to position [47, 0]
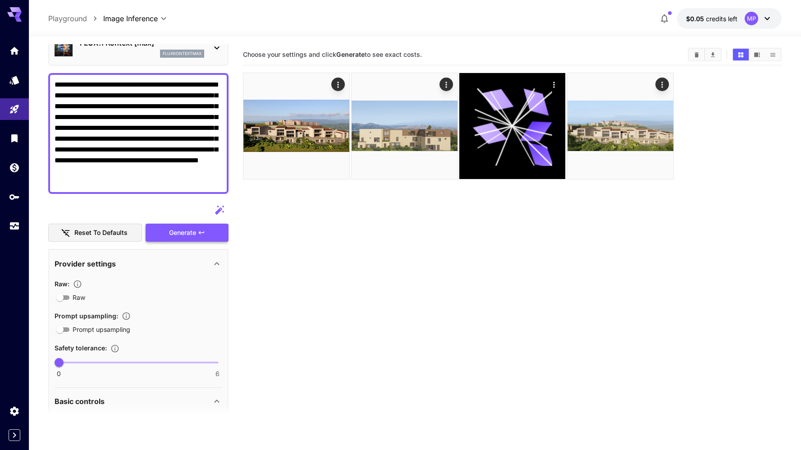
click at [178, 231] on span "Generate" at bounding box center [182, 232] width 27 height 11
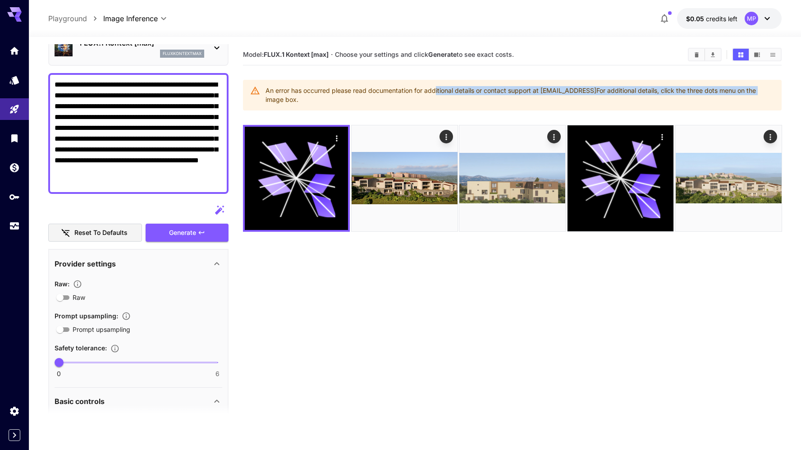
drag, startPoint x: 443, startPoint y: 89, endPoint x: 765, endPoint y: 93, distance: 321.7
click at [765, 93] on div "An error has occurred please read documentation for additional details or conta…" at bounding box center [519, 94] width 509 height 25
click at [716, 94] on div "An error has occurred please read documentation for additional details or conta…" at bounding box center [519, 94] width 509 height 25
